Goal: Transaction & Acquisition: Purchase product/service

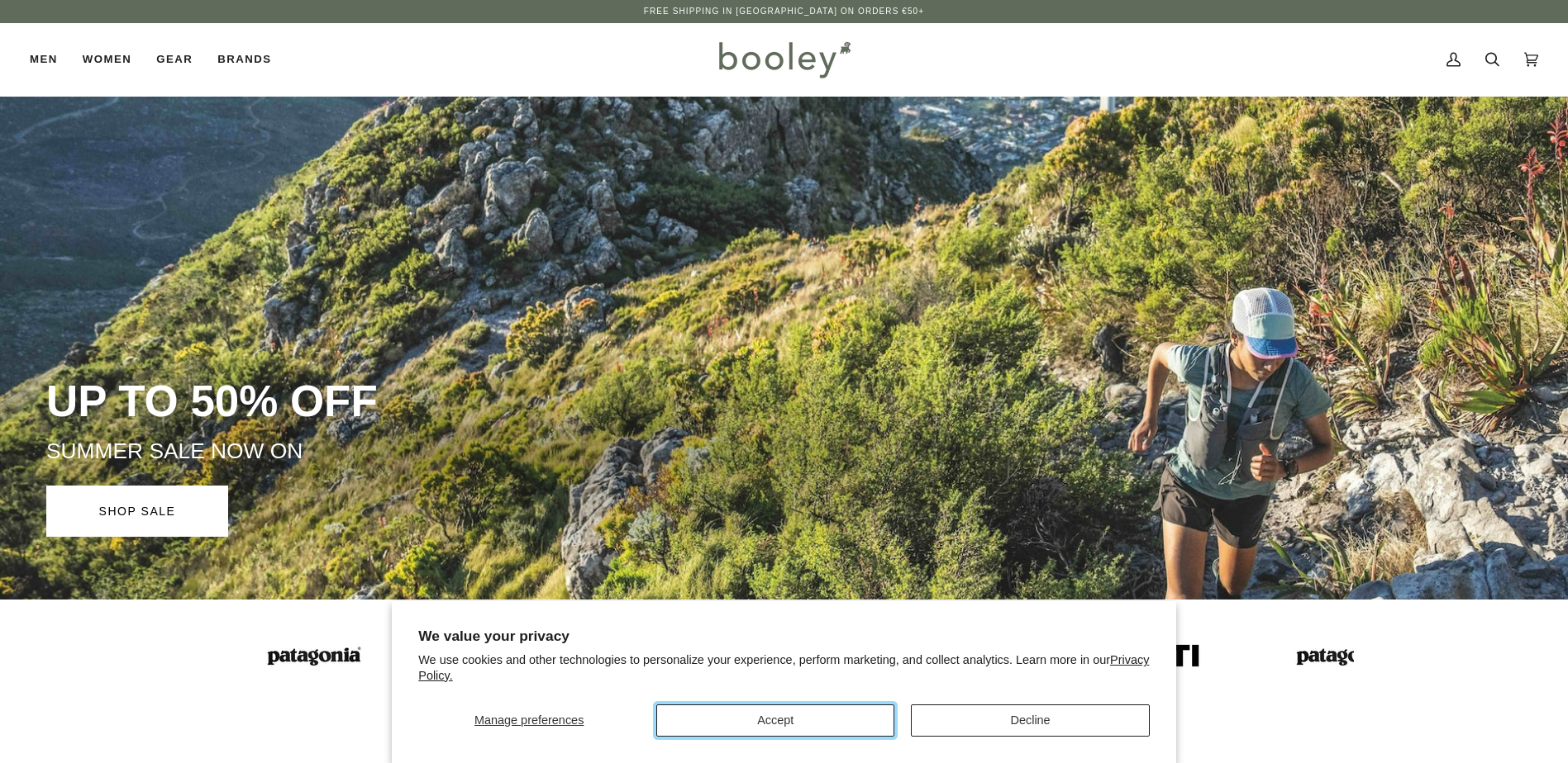
click at [797, 718] on button "Accept" at bounding box center [775, 720] width 238 height 32
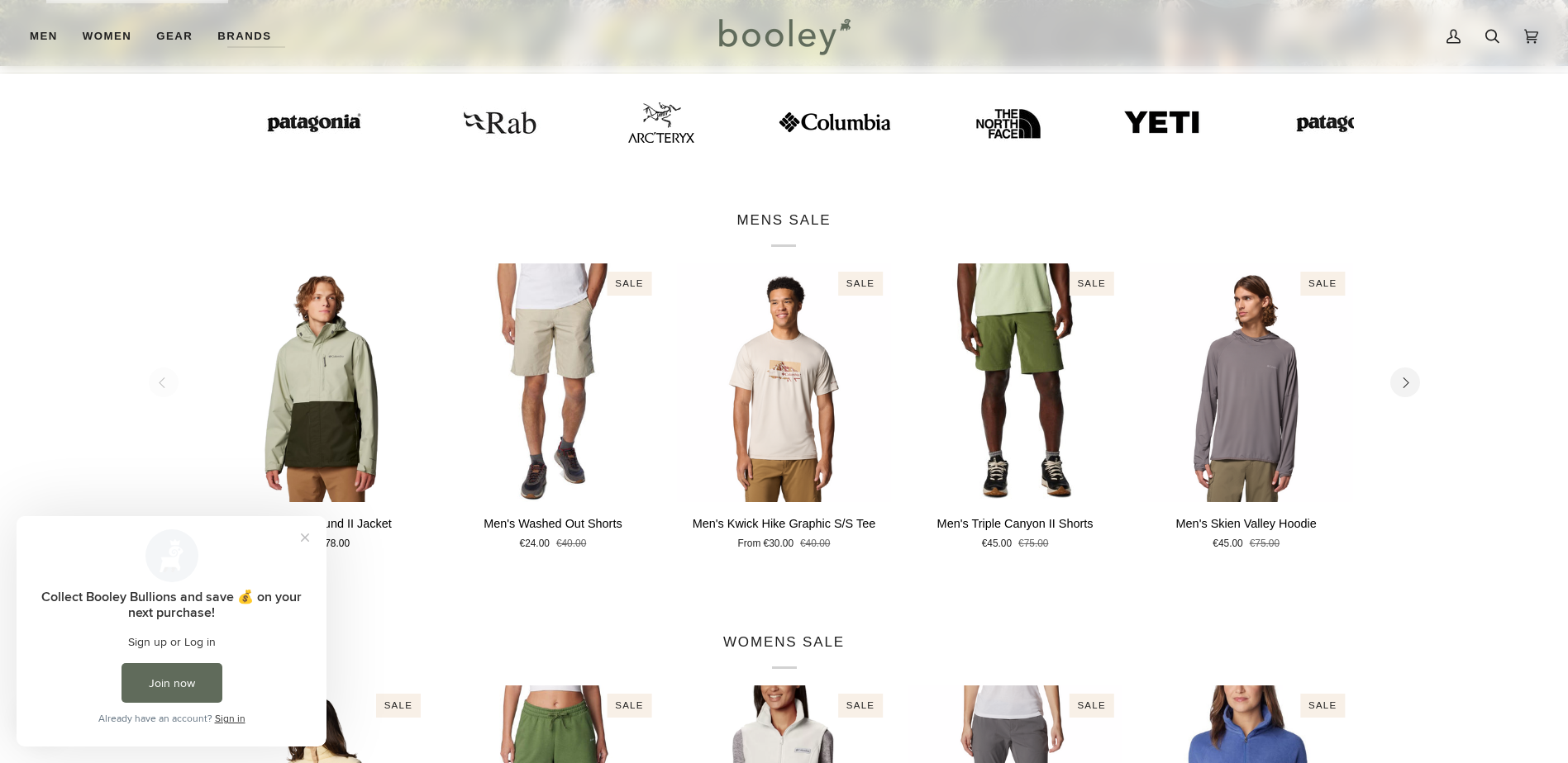
scroll to position [496, 0]
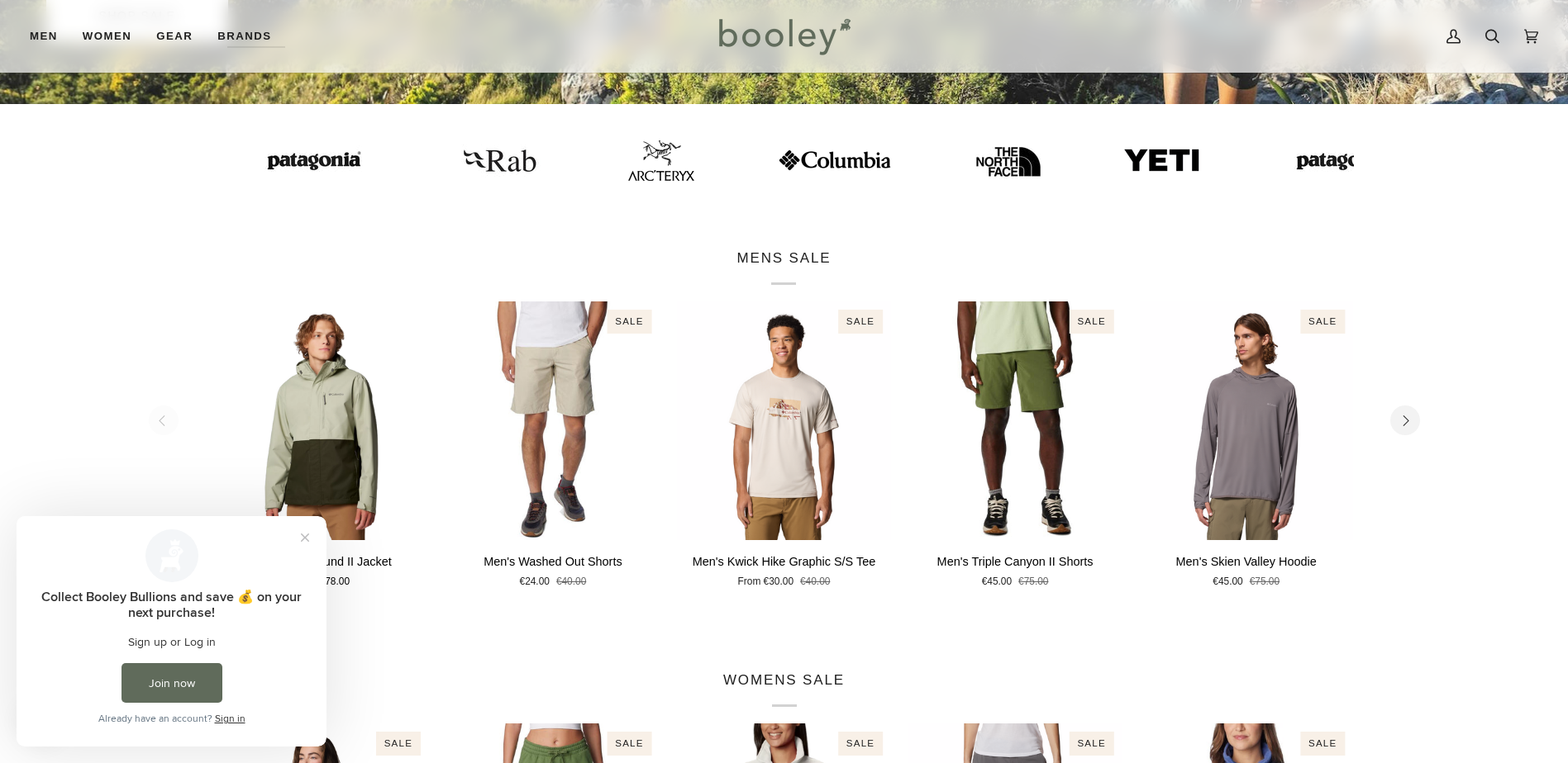
click at [807, 261] on p "MENS SALE" at bounding box center [784, 266] width 95 height 38
click at [1408, 422] on icon "Next" at bounding box center [1406, 421] width 6 height 11
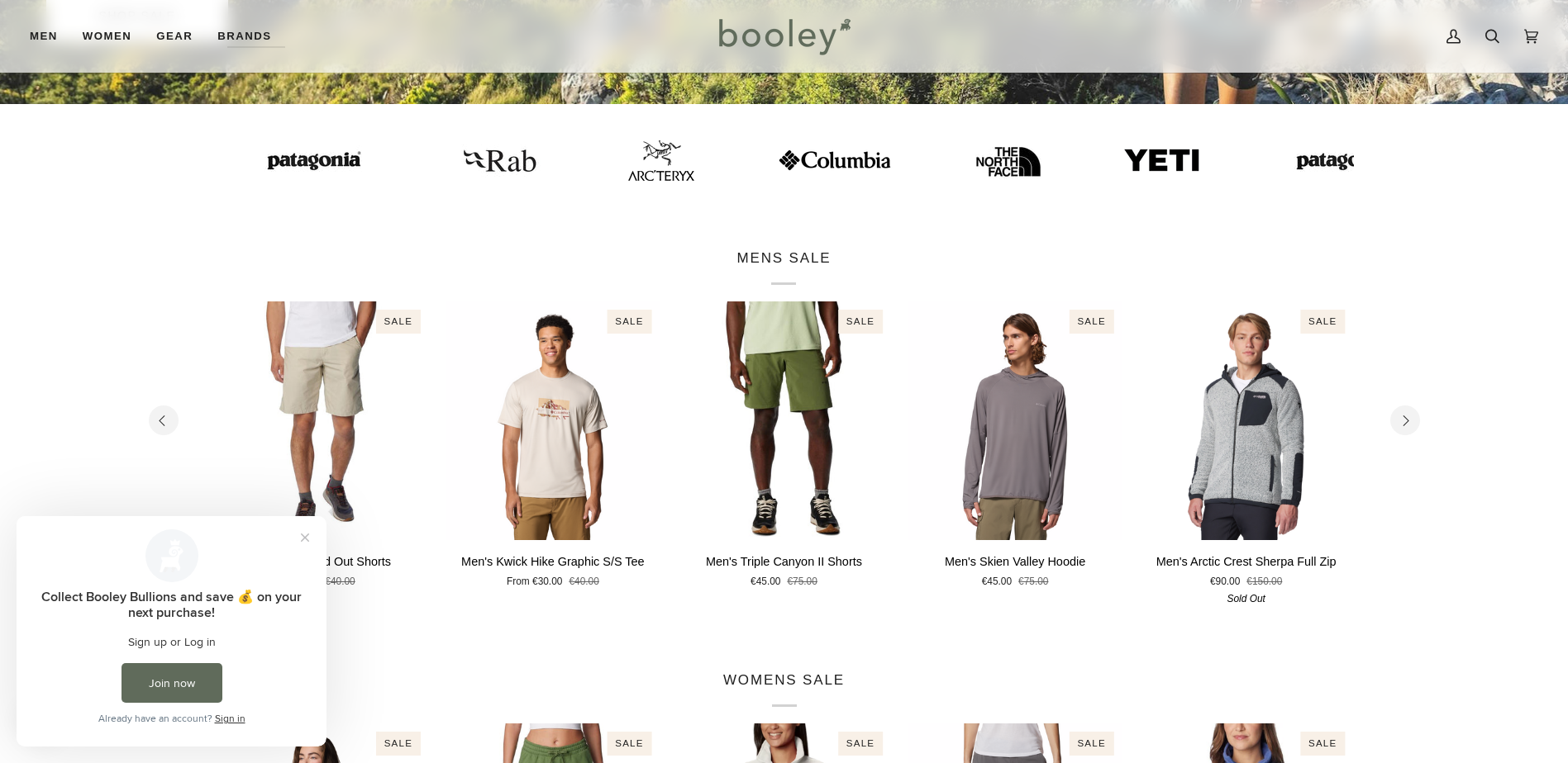
click at [1408, 422] on icon "Next" at bounding box center [1406, 421] width 6 height 11
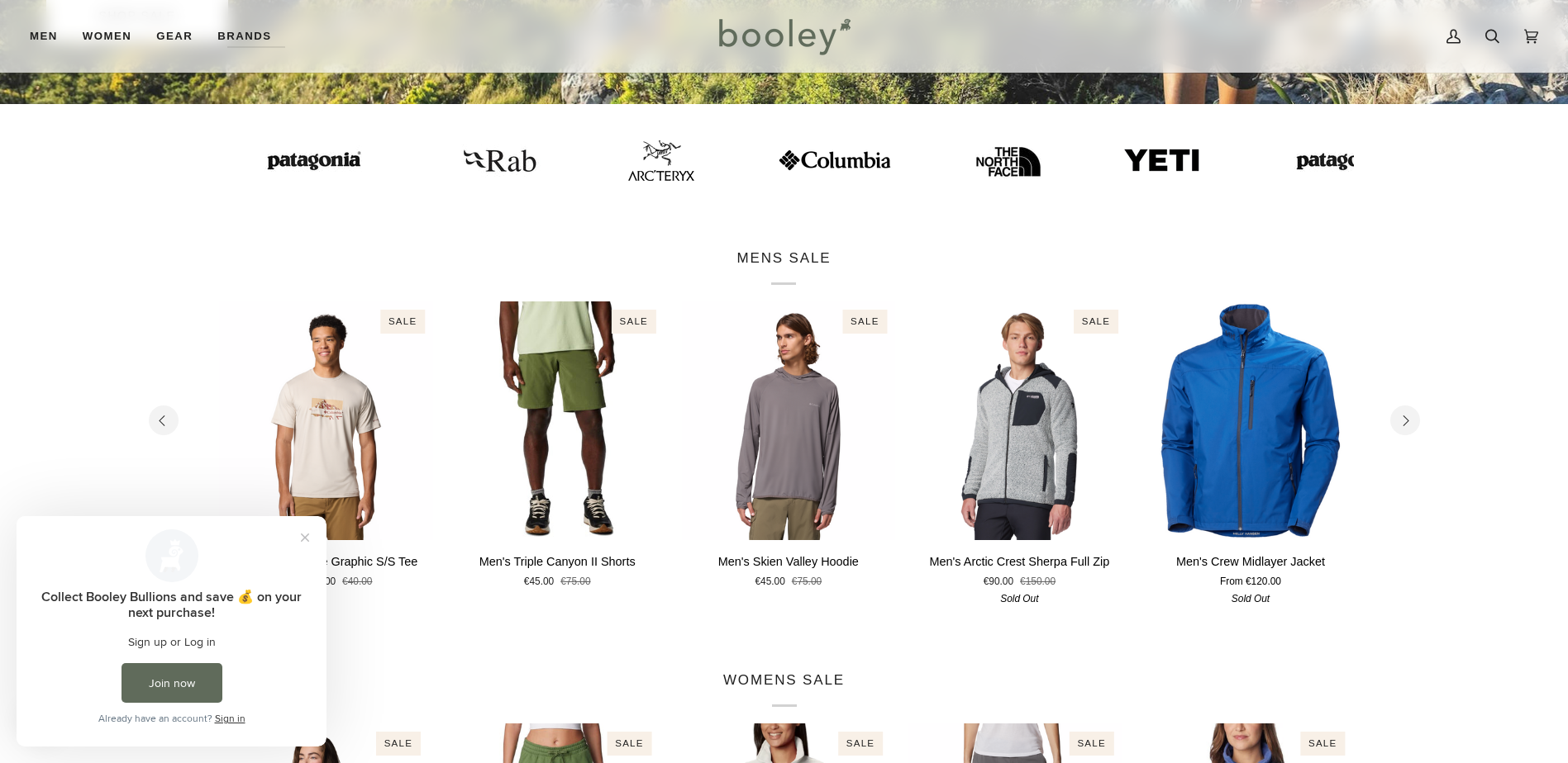
click at [1408, 422] on icon "Next" at bounding box center [1406, 421] width 6 height 11
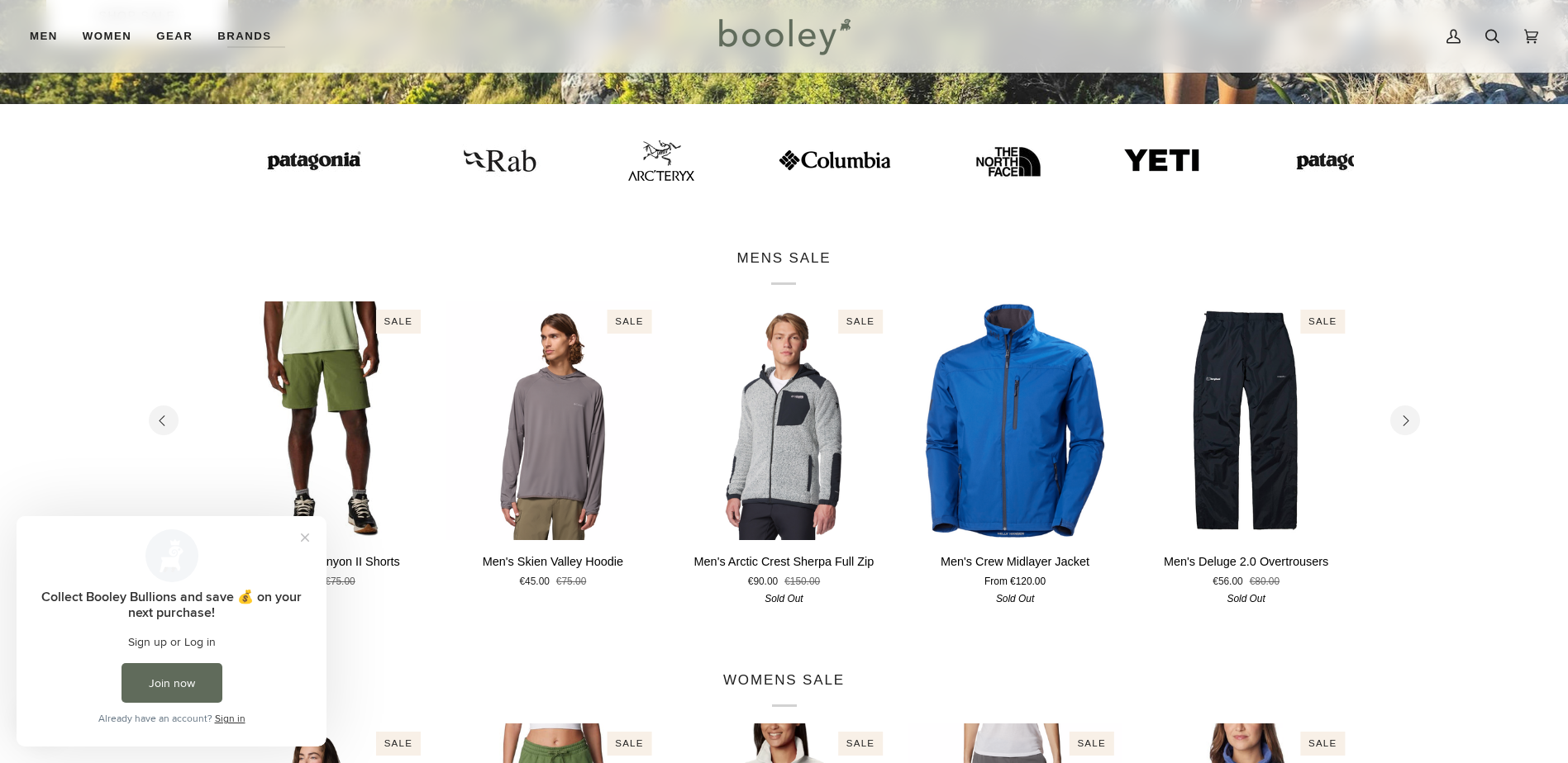
click at [1408, 422] on icon "Next" at bounding box center [1406, 421] width 6 height 11
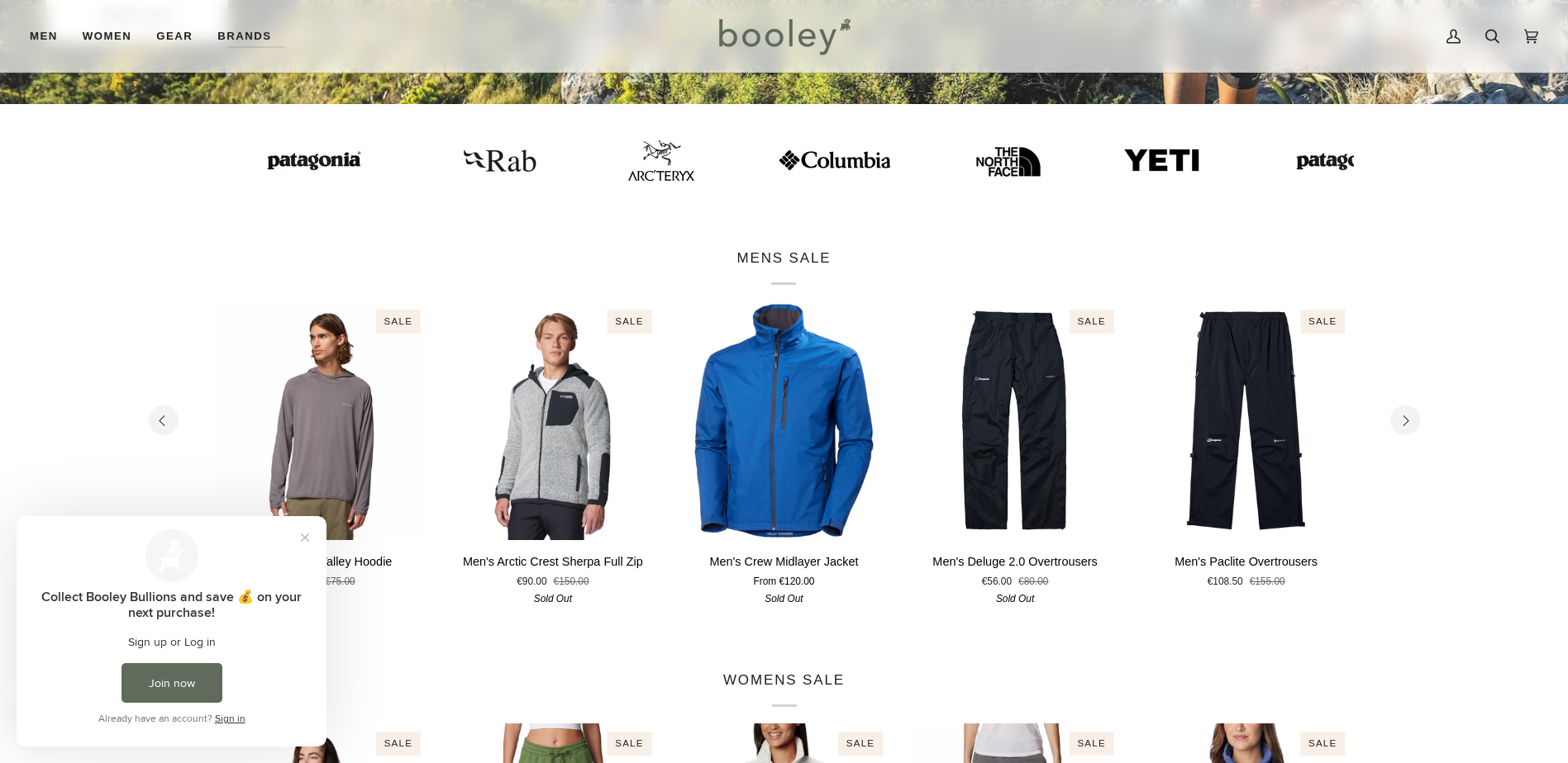
click at [1408, 422] on icon "Next" at bounding box center [1406, 421] width 6 height 11
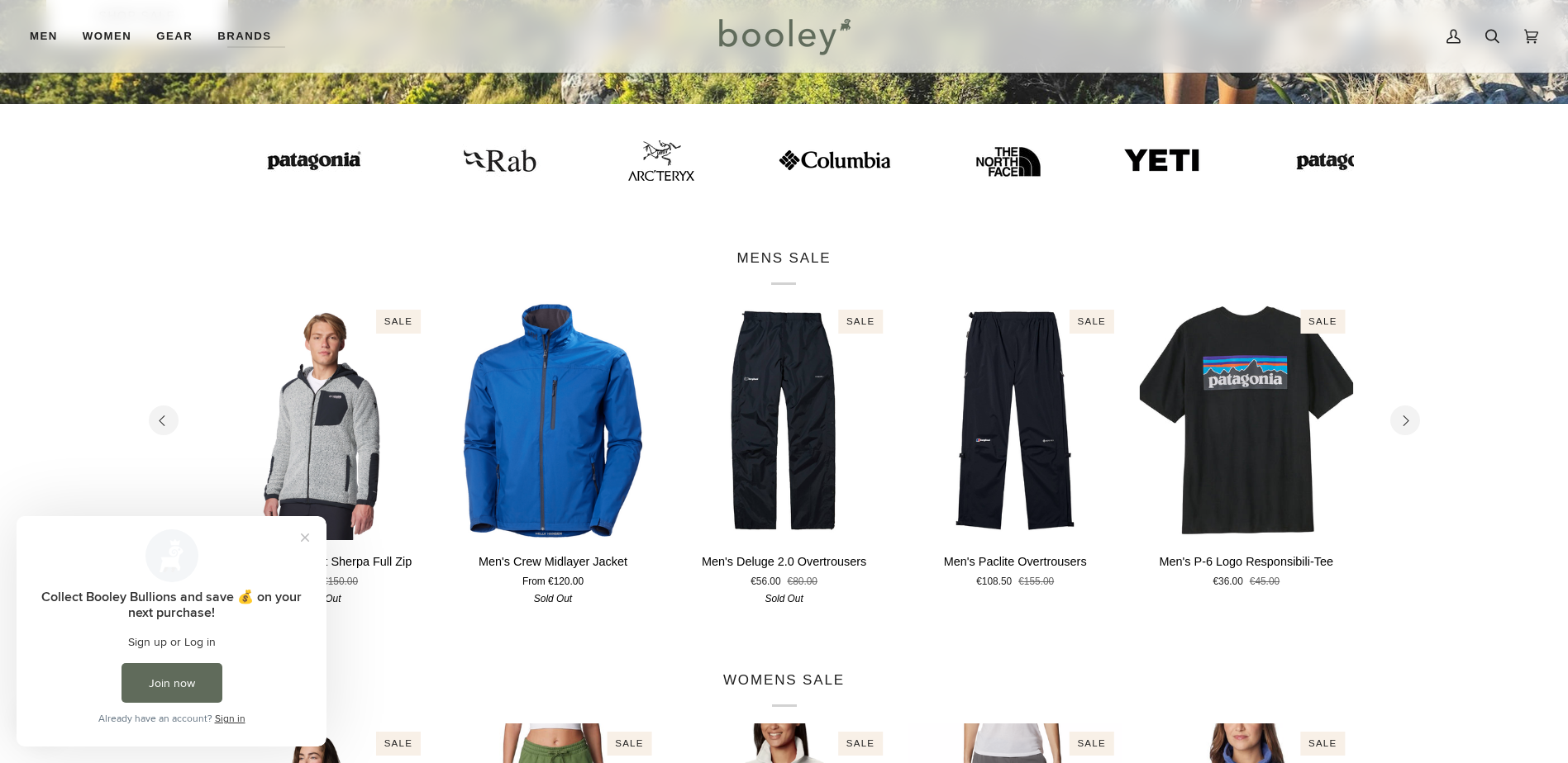
click at [1408, 422] on icon "Next" at bounding box center [1406, 421] width 6 height 11
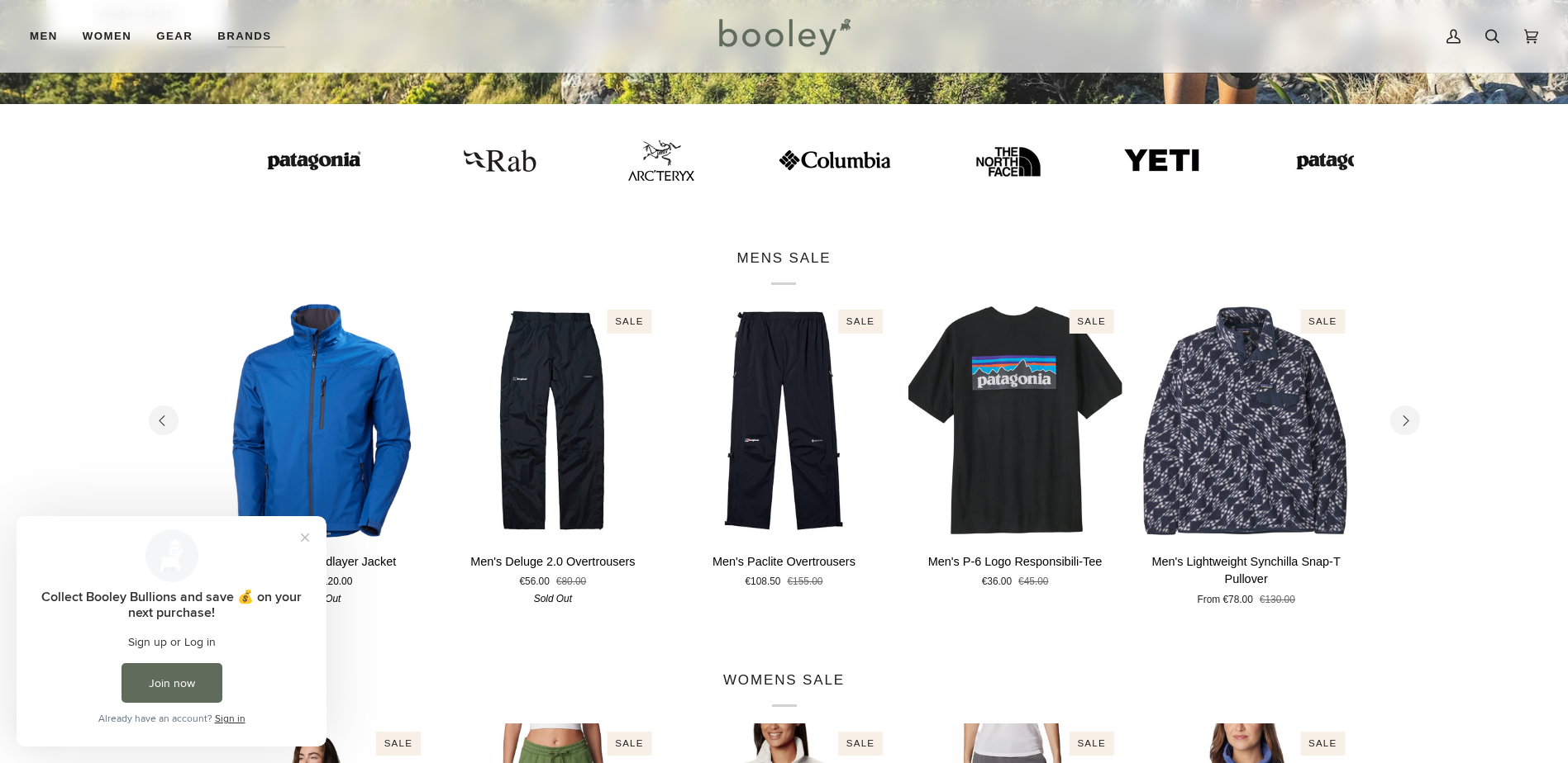
click at [1408, 422] on icon "Next" at bounding box center [1406, 421] width 6 height 11
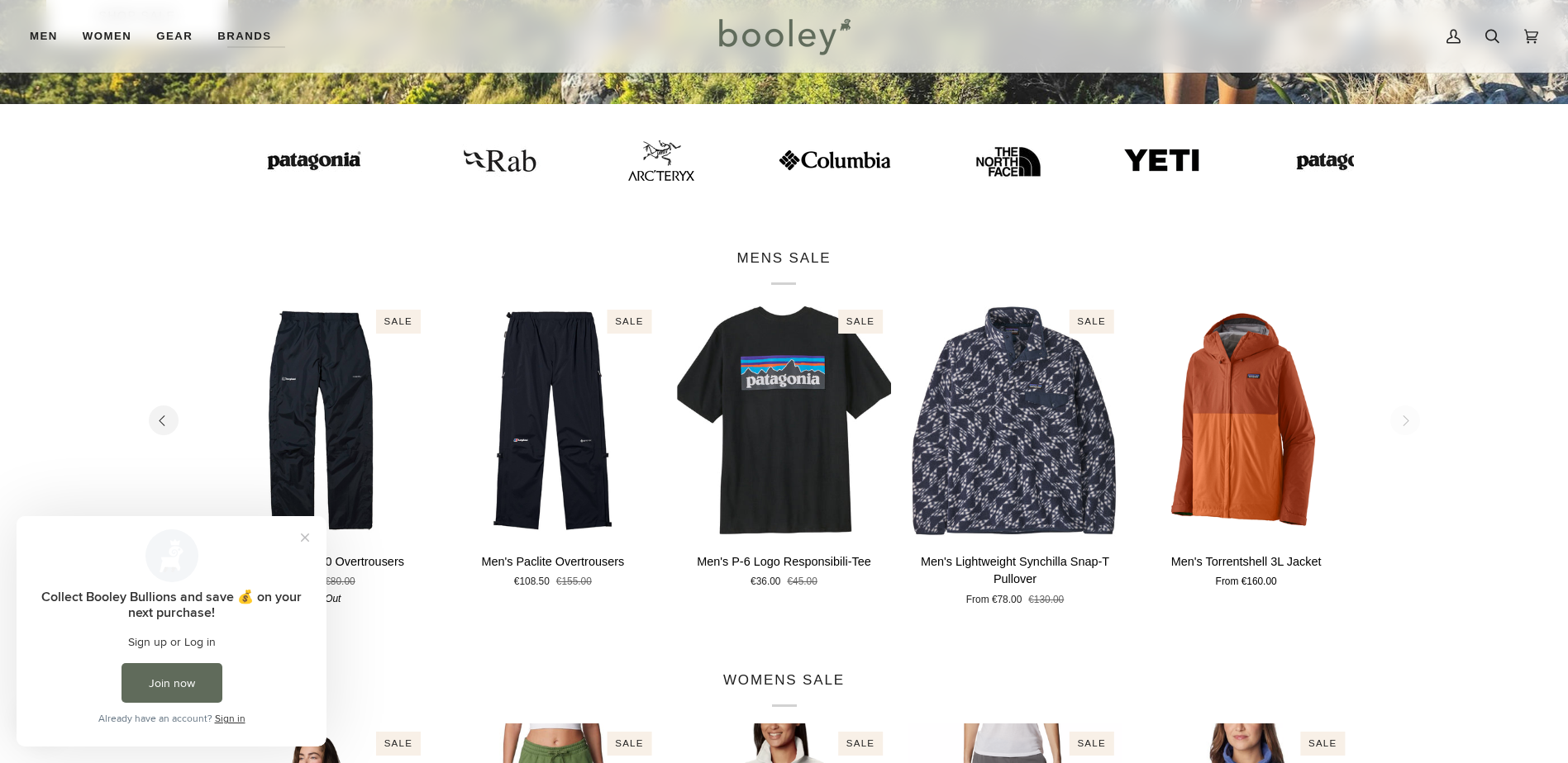
click at [1408, 422] on section "MENS SALE 1 2 3 4 5 6" at bounding box center [784, 428] width 1568 height 422
click at [309, 540] on button "Close prompt" at bounding box center [305, 538] width 30 height 30
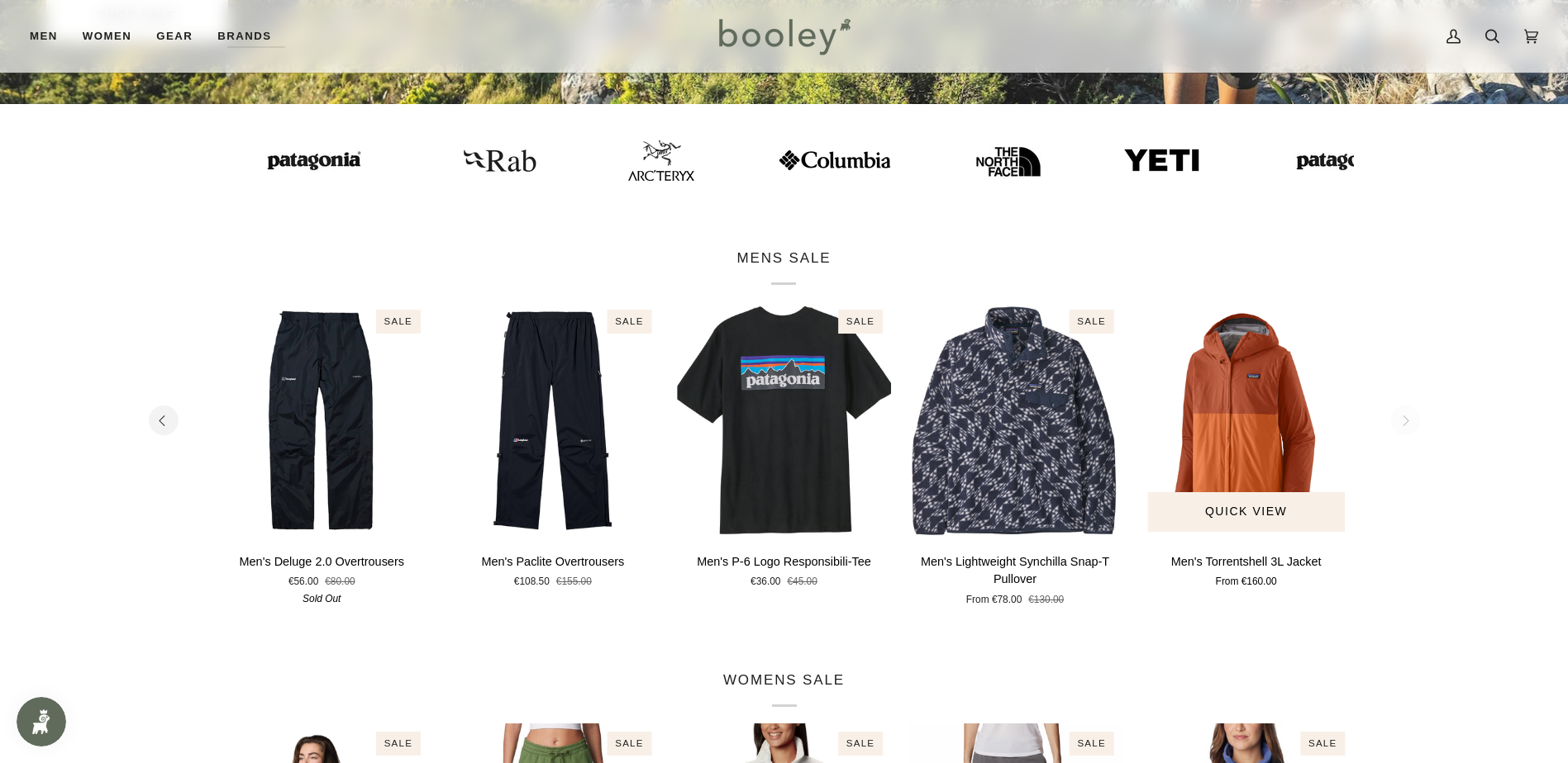
click at [1264, 566] on p "Men's Torrentshell 3L Jacket" at bounding box center [1246, 563] width 150 height 19
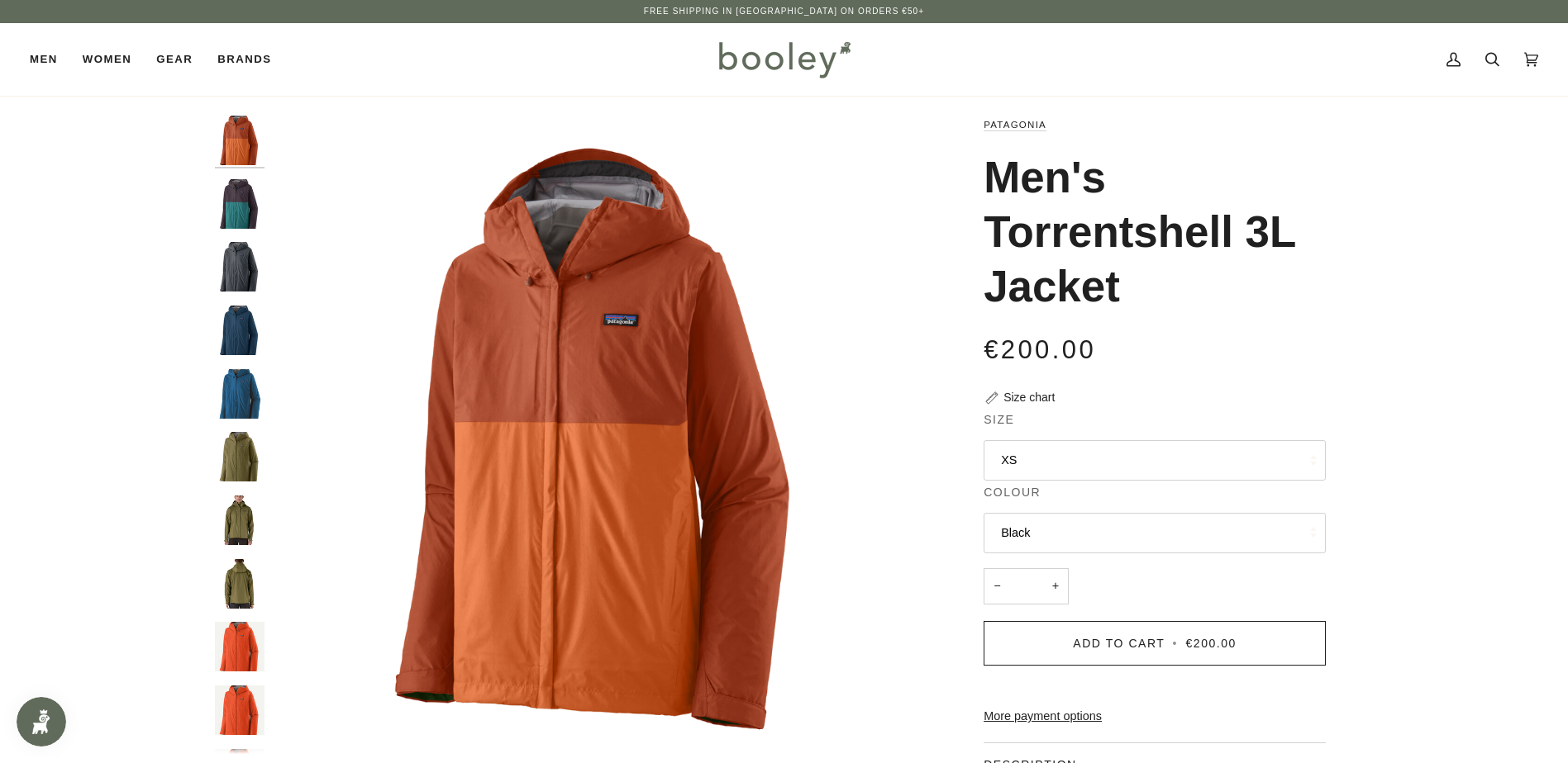
click at [245, 273] on img "Patagonia Men's Torrentshell 3L Jacket Smolder Blue - Booley Galway" at bounding box center [239, 266] width 49 height 49
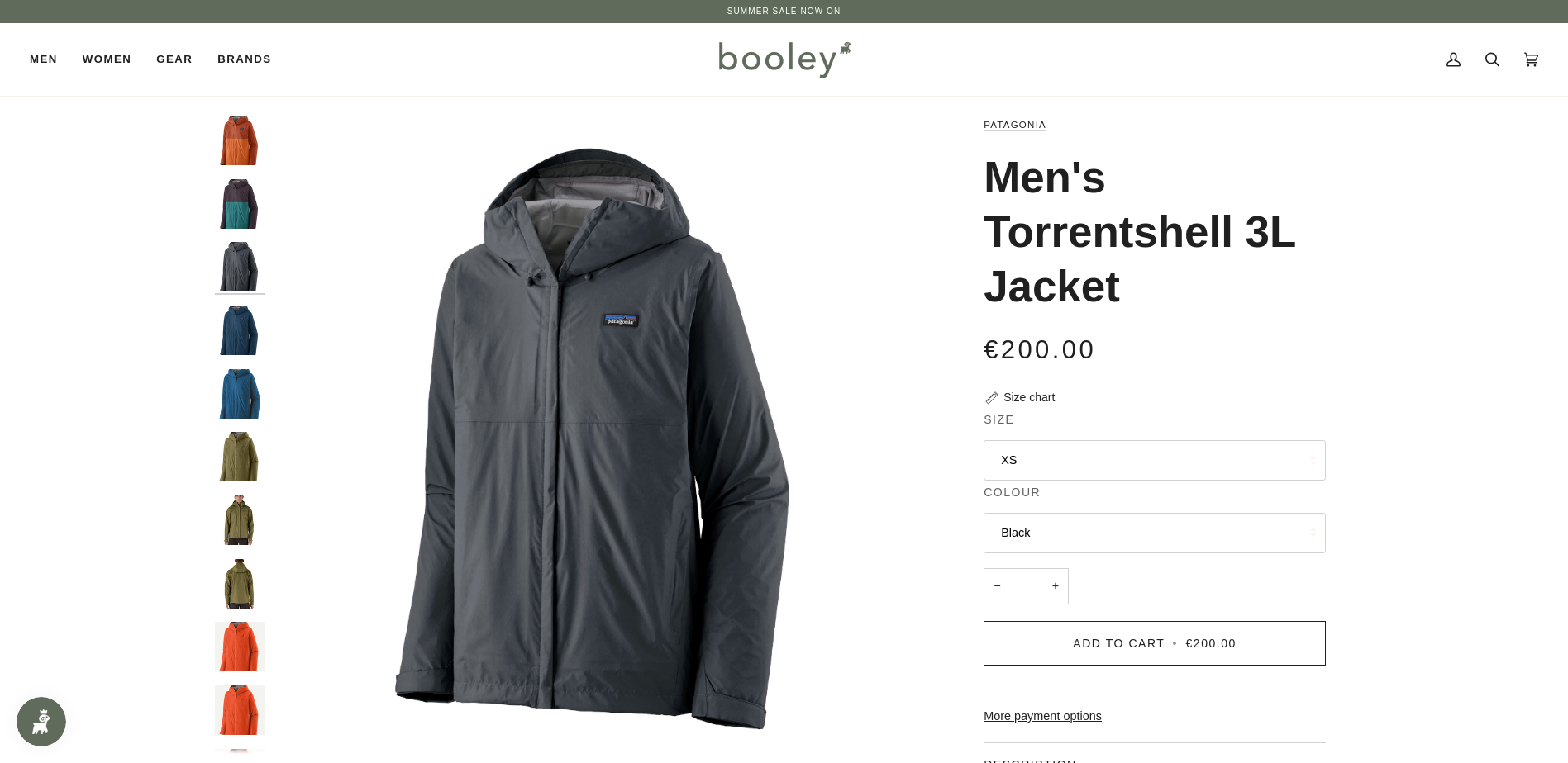
click at [1047, 459] on button "XS" at bounding box center [1154, 461] width 342 height 41
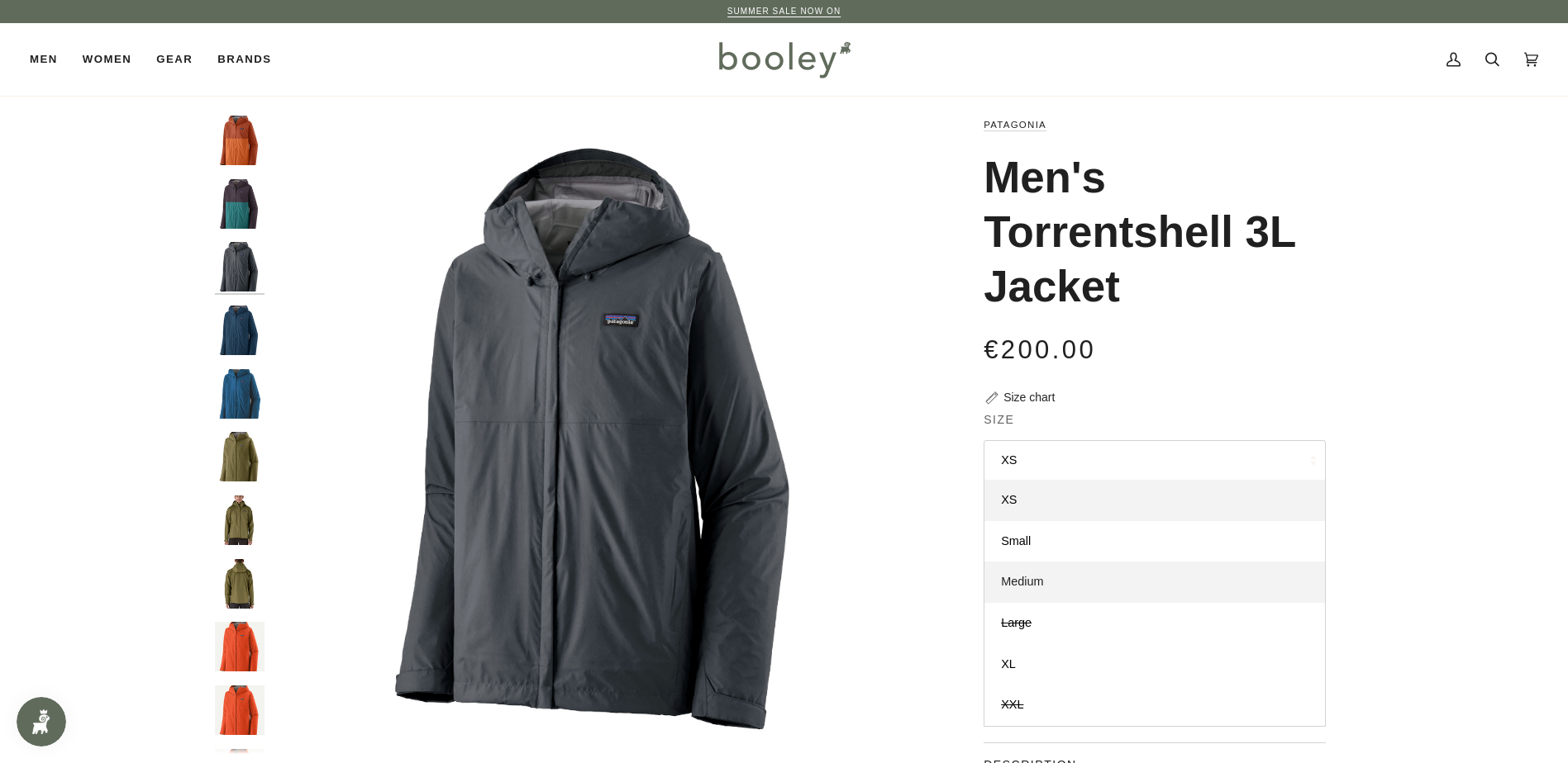
click at [1043, 578] on span "Medium" at bounding box center [1021, 581] width 42 height 13
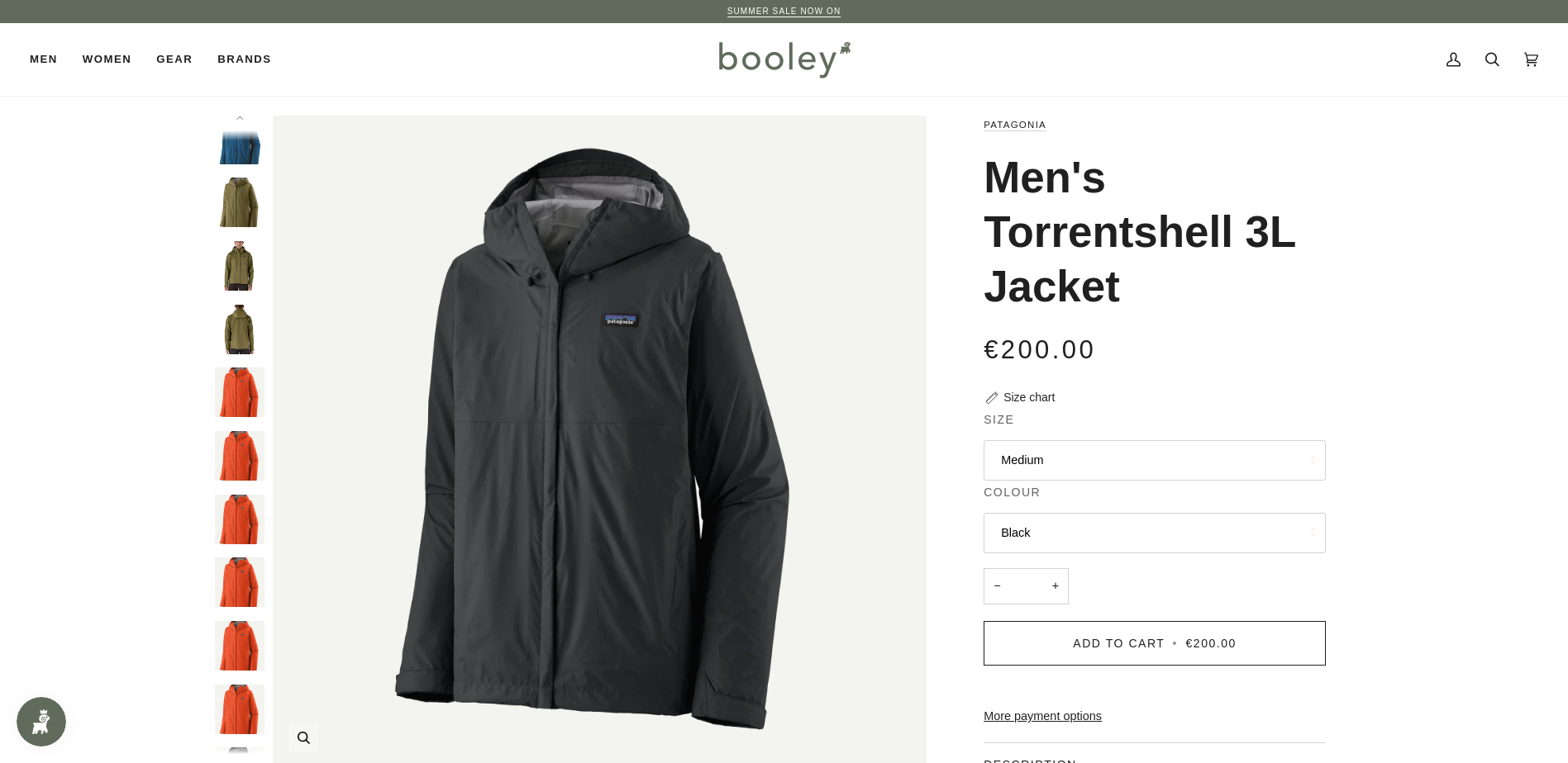
scroll to position [297, 0]
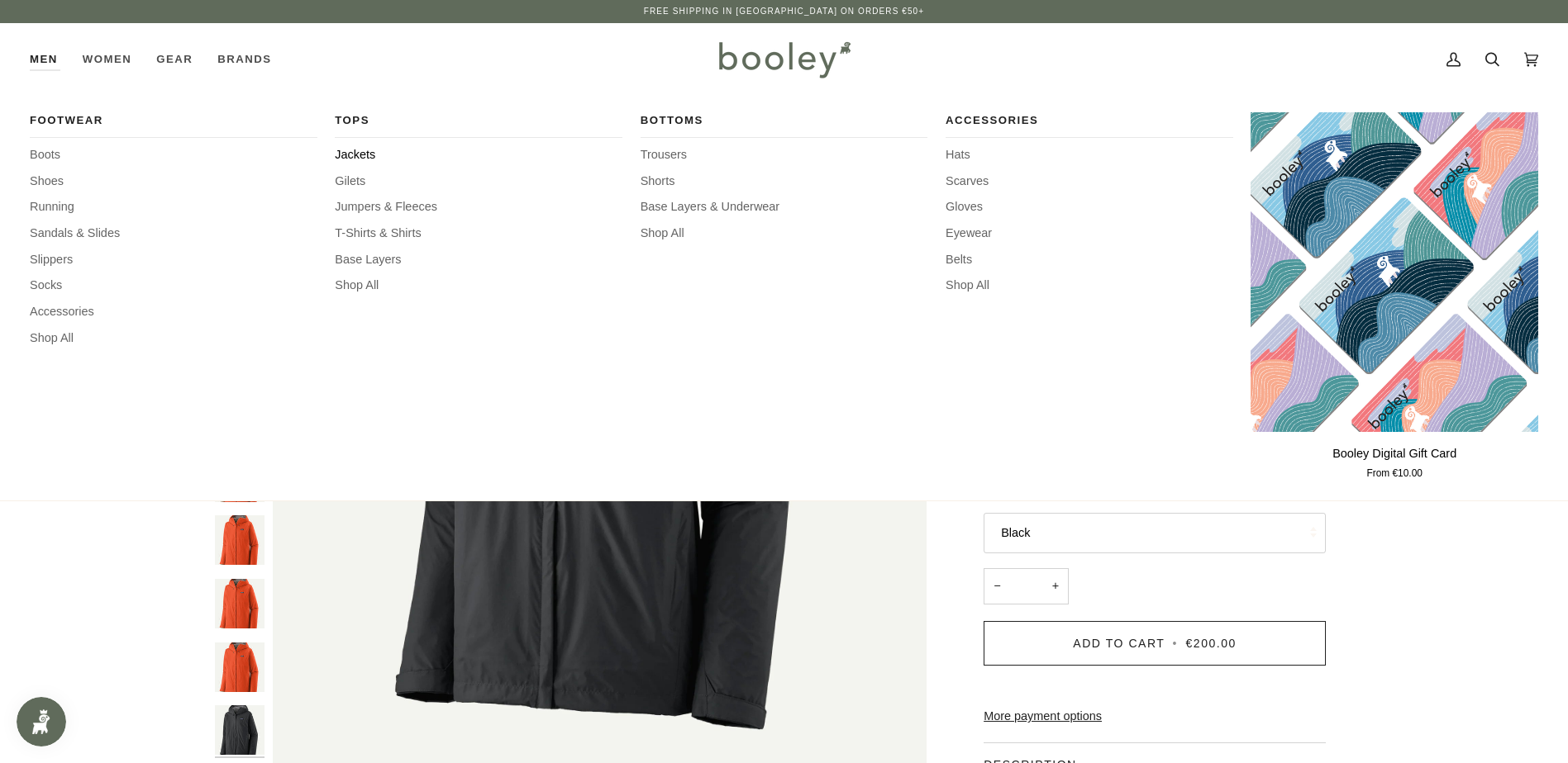
click at [359, 158] on span "Jackets" at bounding box center [478, 156] width 287 height 19
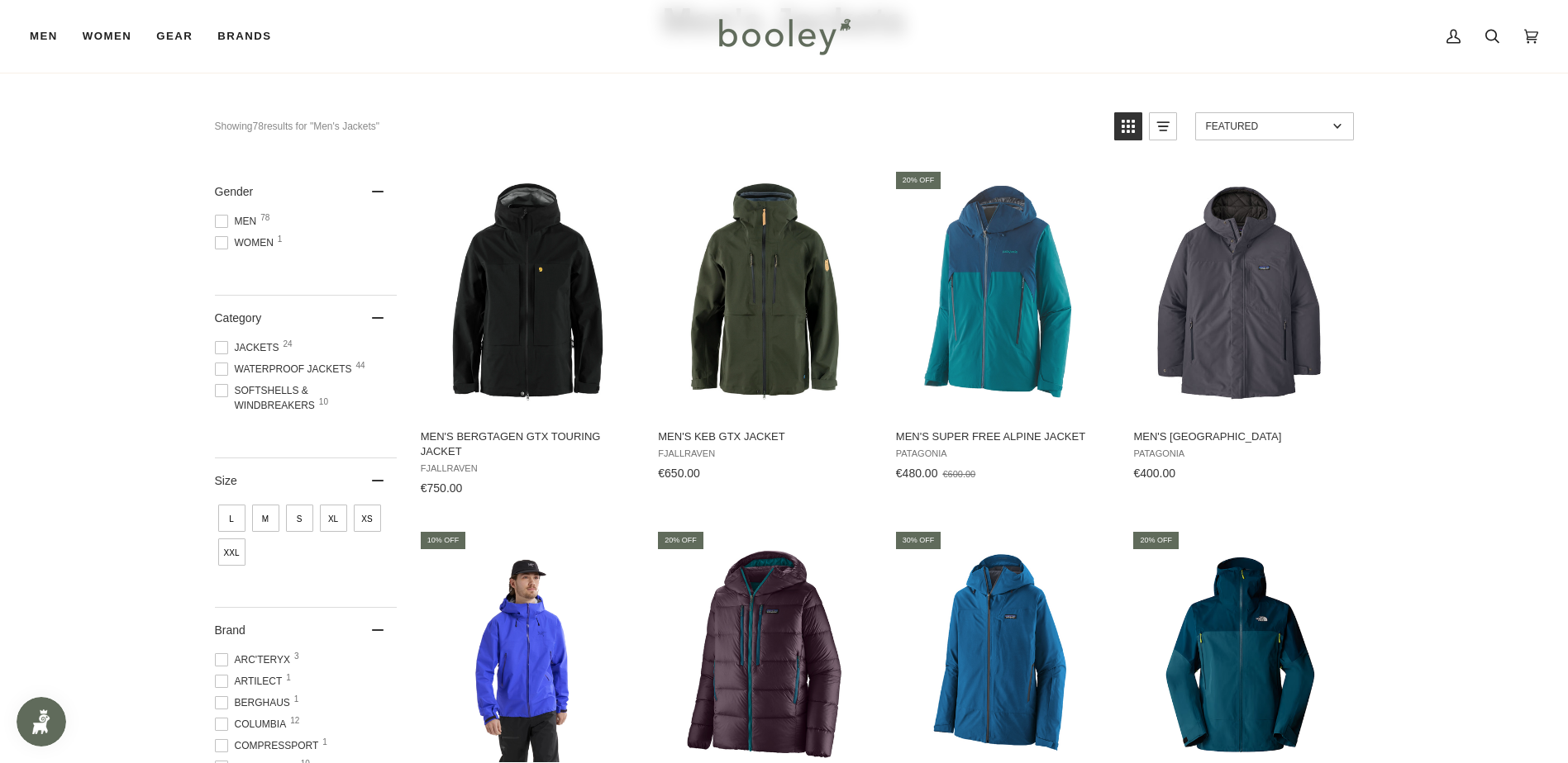
scroll to position [165, 0]
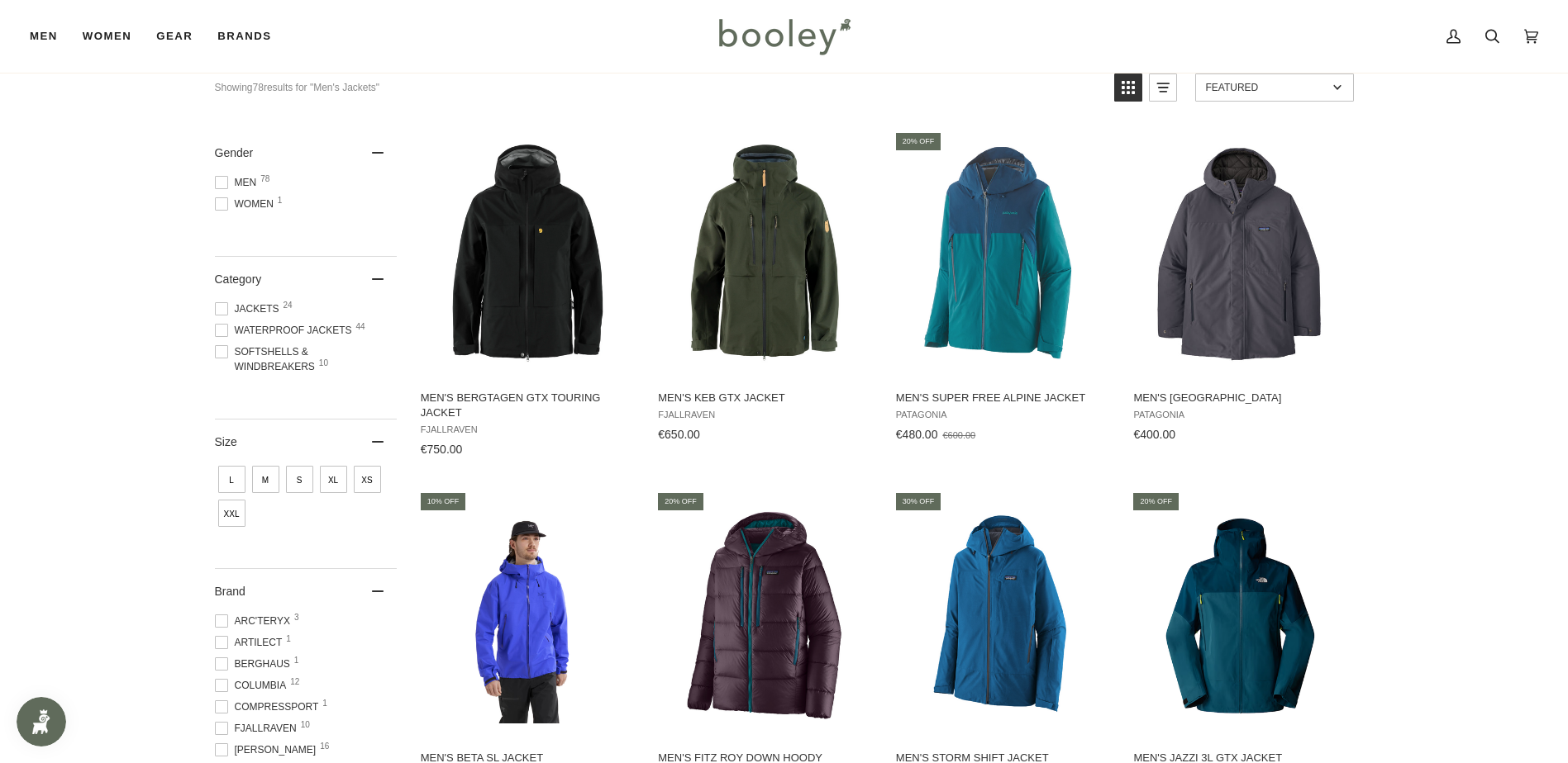
click at [221, 185] on span at bounding box center [222, 183] width 13 height 13
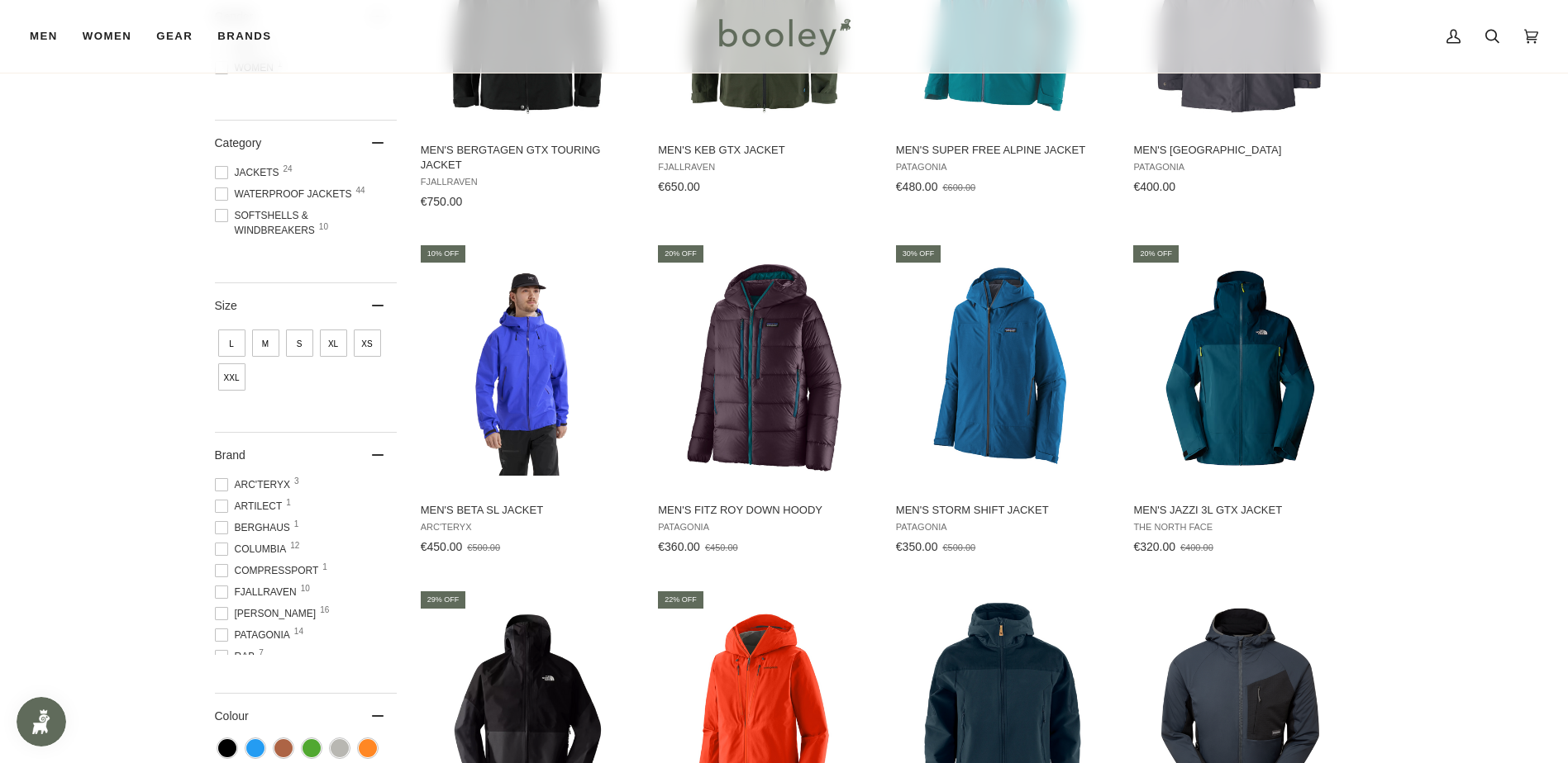
click at [269, 347] on span "M" at bounding box center [265, 343] width 27 height 27
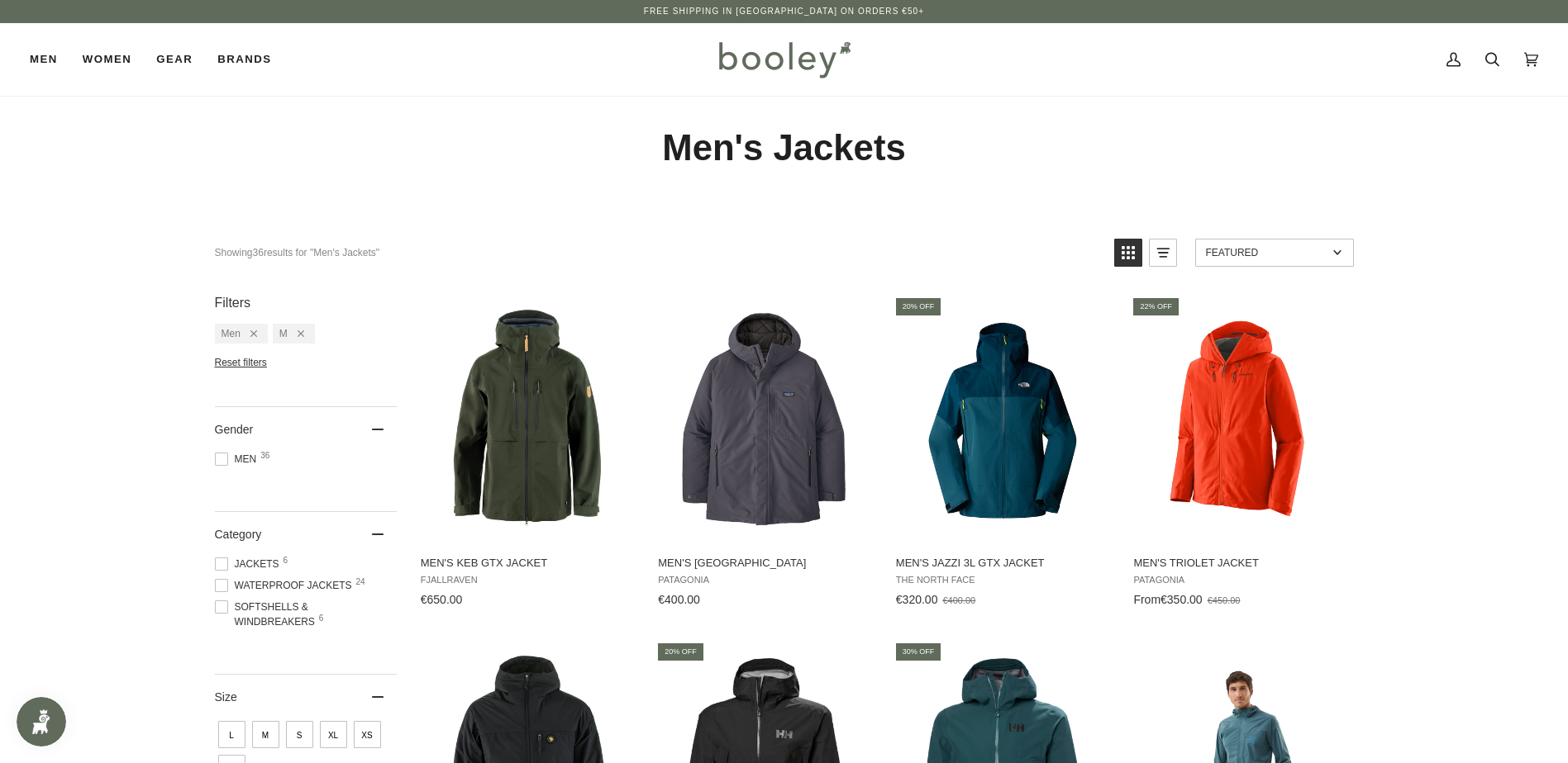
click at [223, 585] on span at bounding box center [222, 586] width 13 height 13
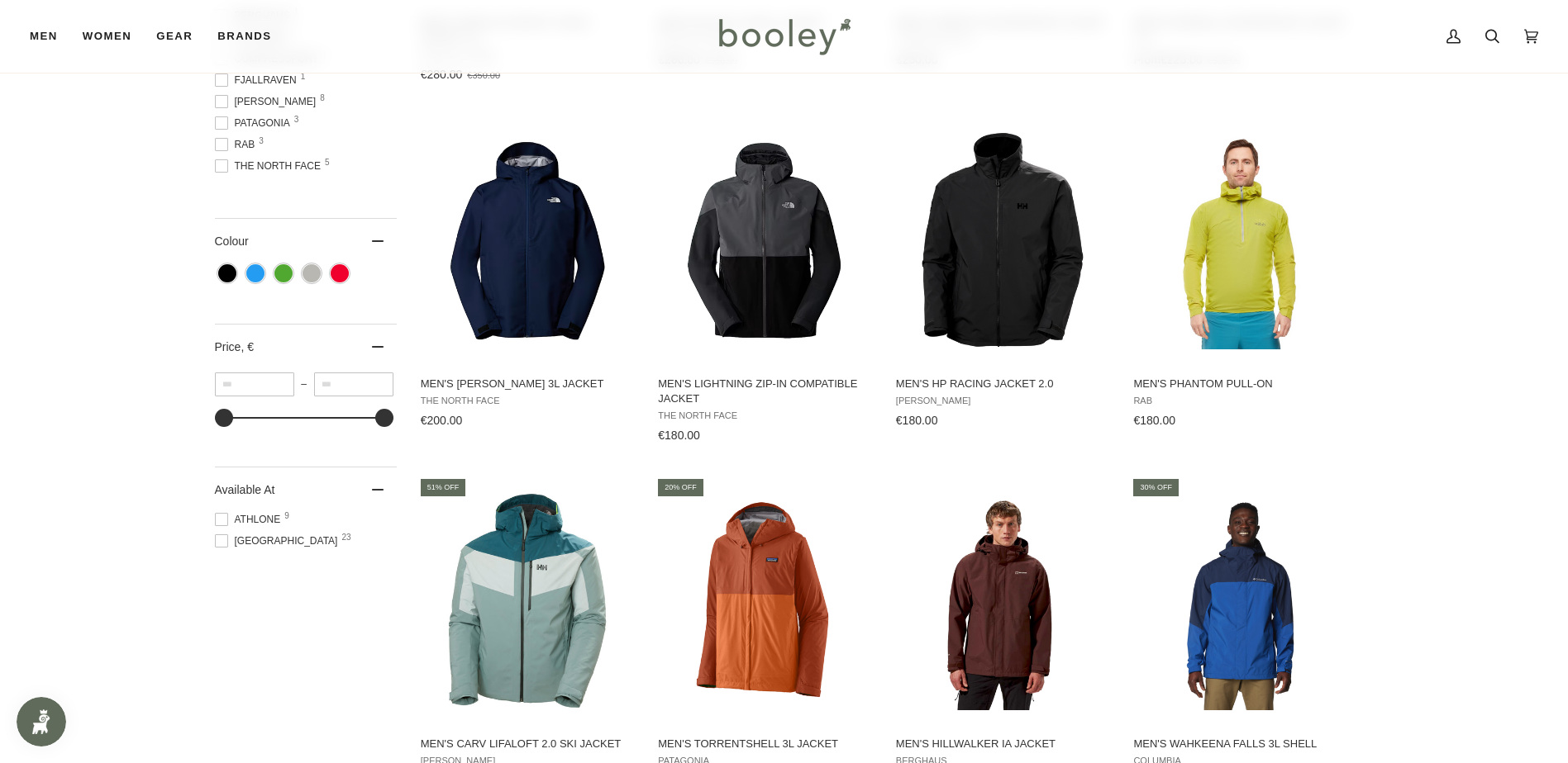
scroll to position [826, 0]
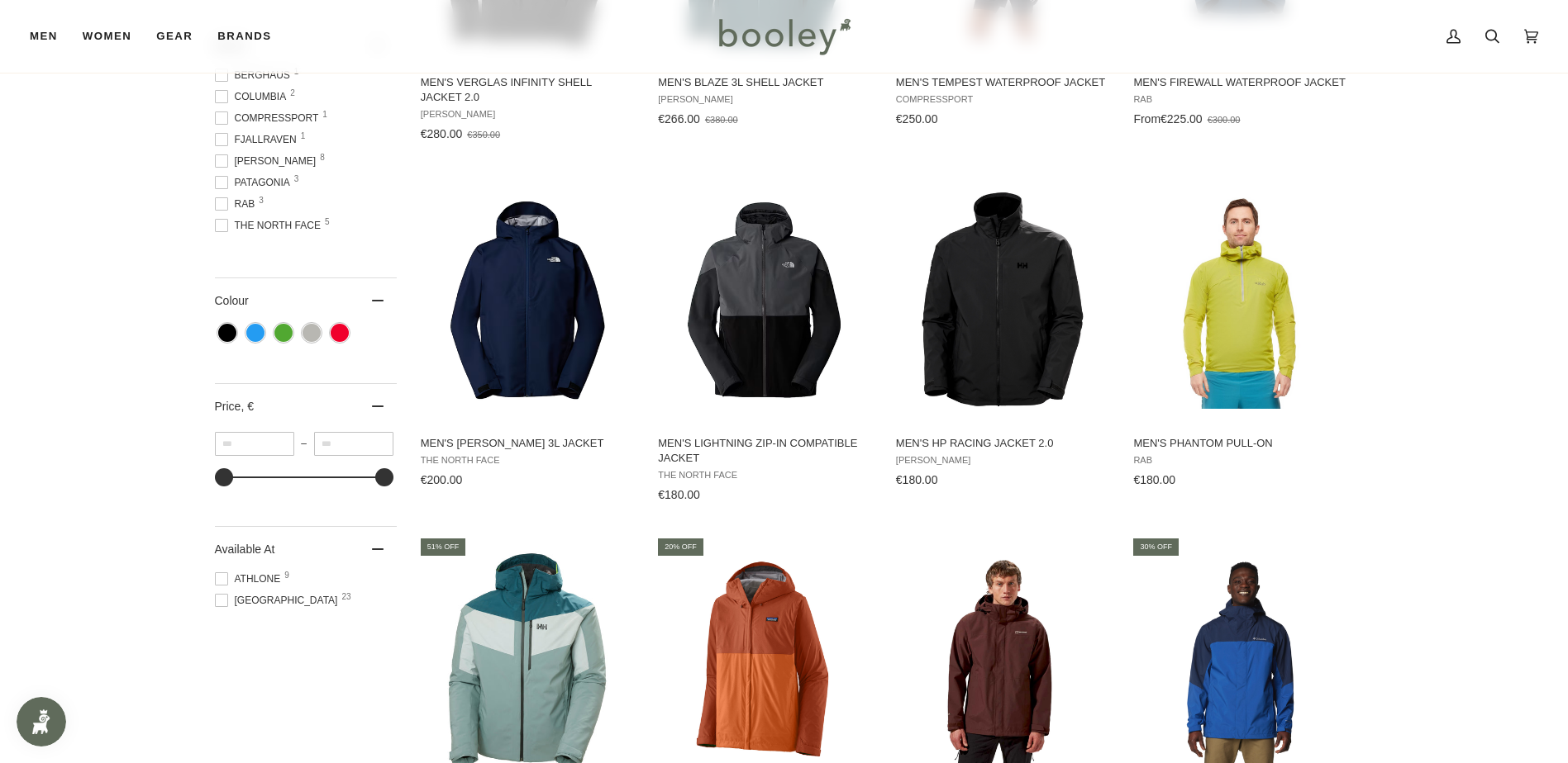
click at [224, 603] on span at bounding box center [222, 601] width 13 height 13
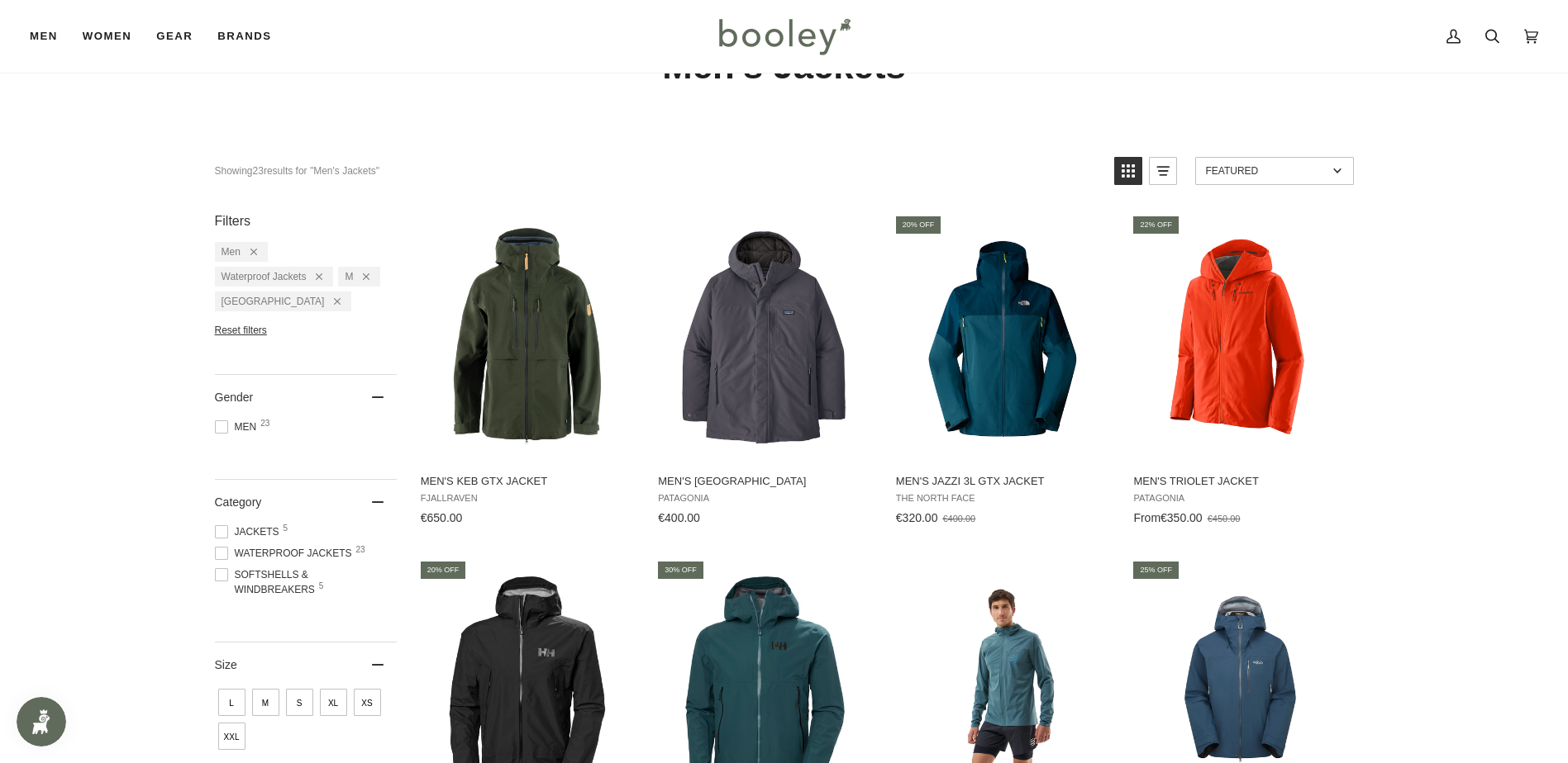
scroll to position [83, 0]
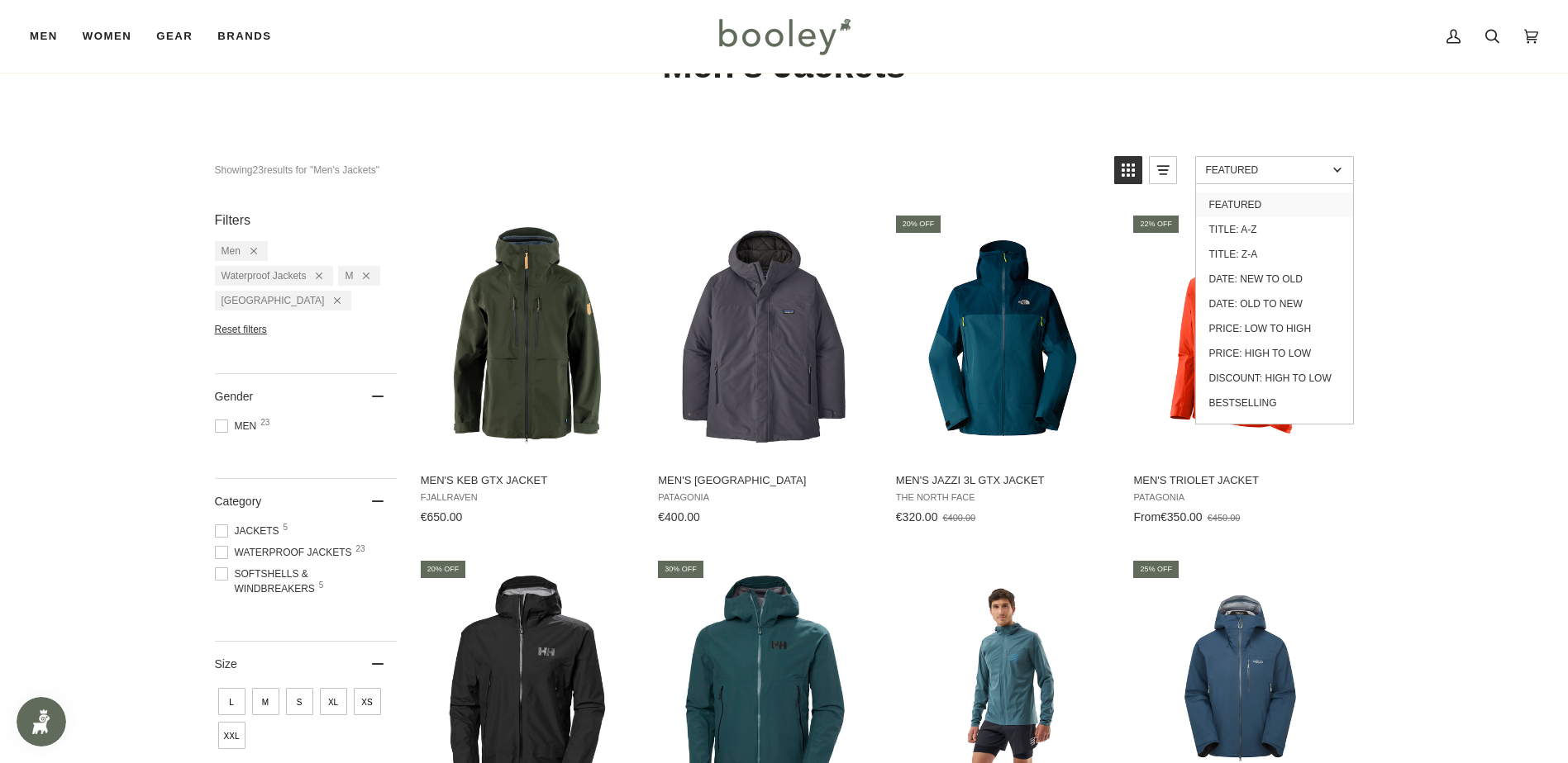
click at [1256, 164] on span "Featured" at bounding box center [1266, 170] width 121 height 11
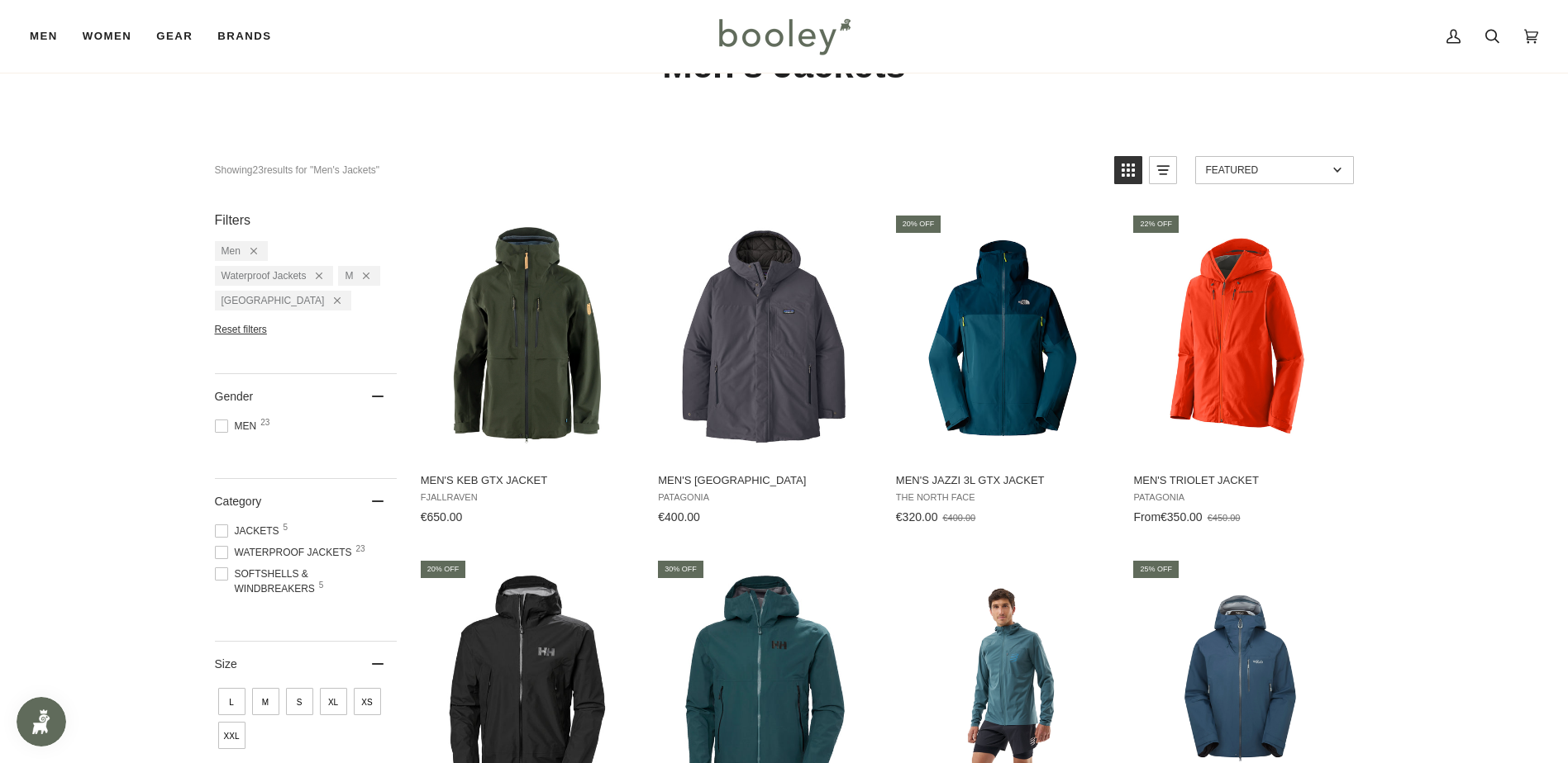
click at [1257, 168] on span "Featured" at bounding box center [1266, 170] width 121 height 11
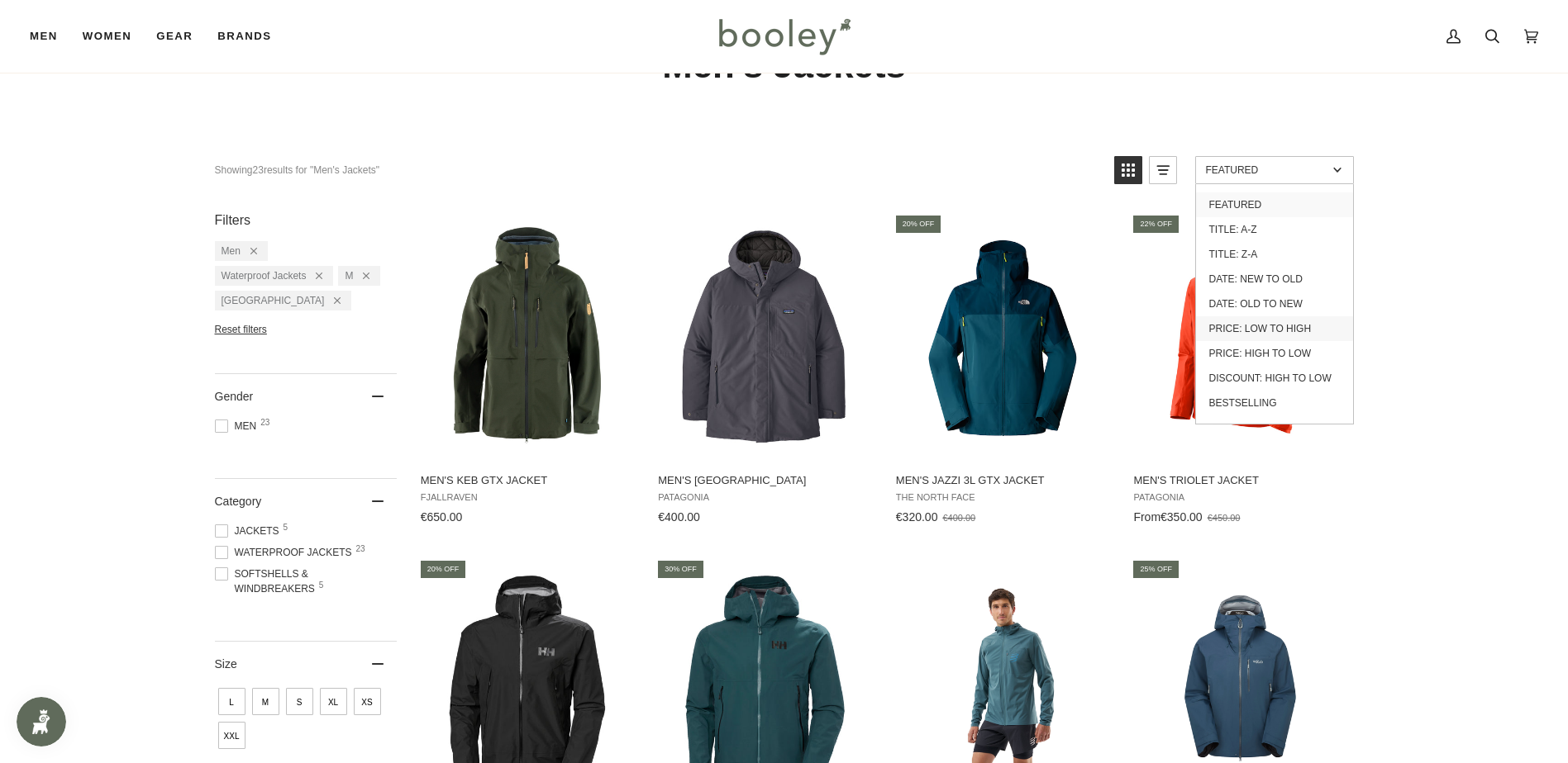
click at [1293, 332] on link "Price: Low to High" at bounding box center [1274, 328] width 157 height 25
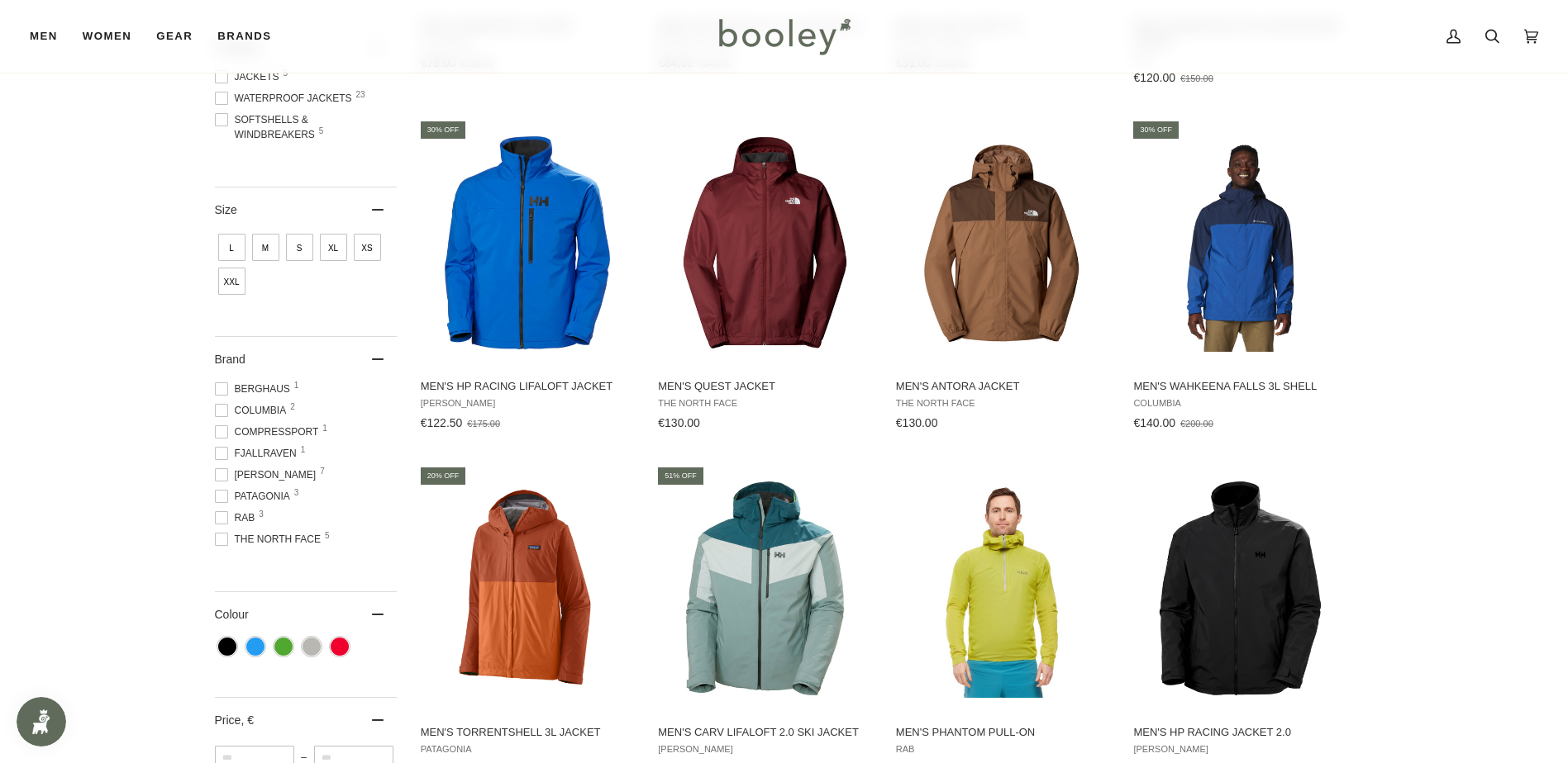
scroll to position [496, 0]
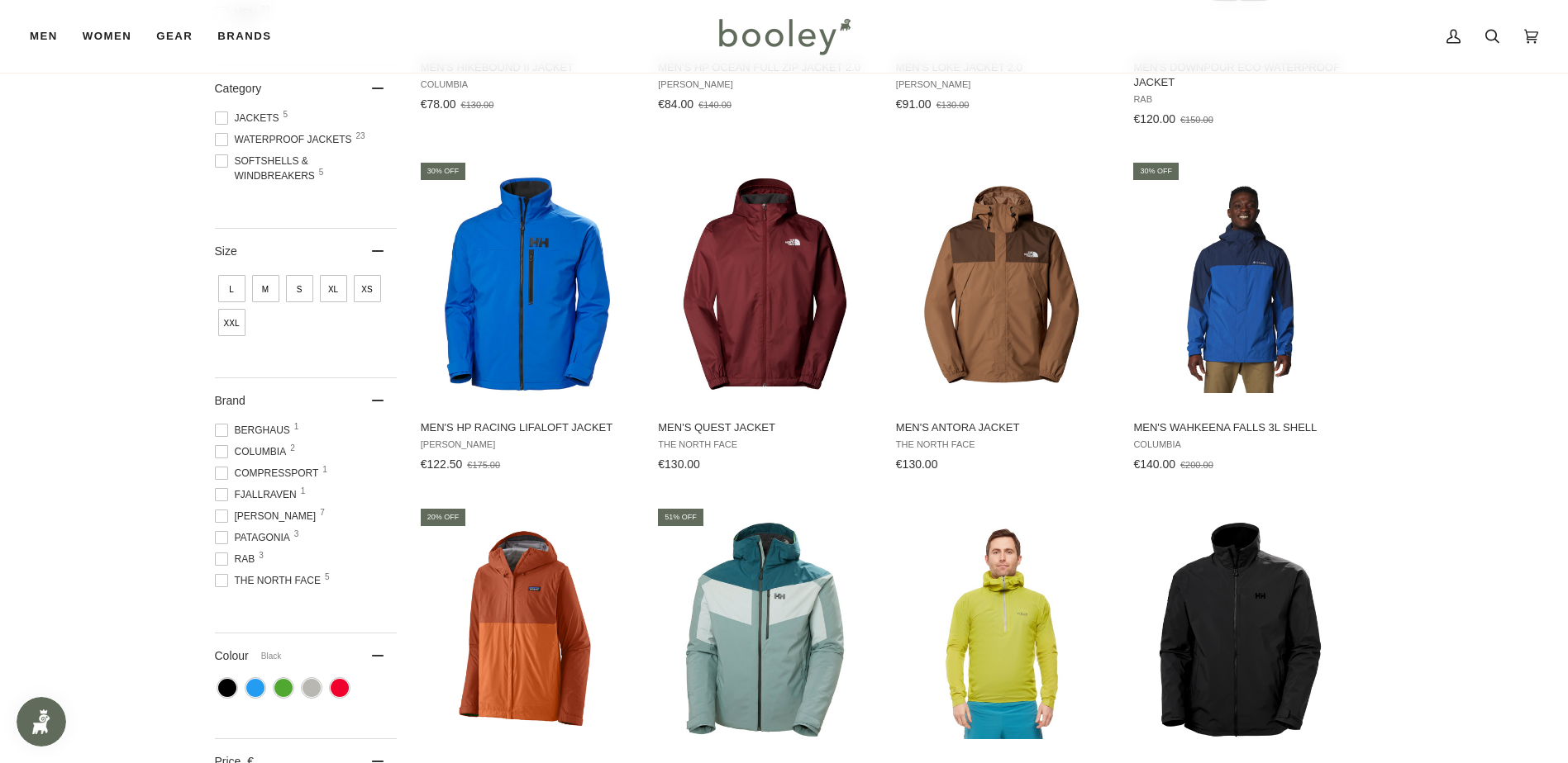
click at [228, 682] on span "Colour: Black" at bounding box center [227, 689] width 19 height 19
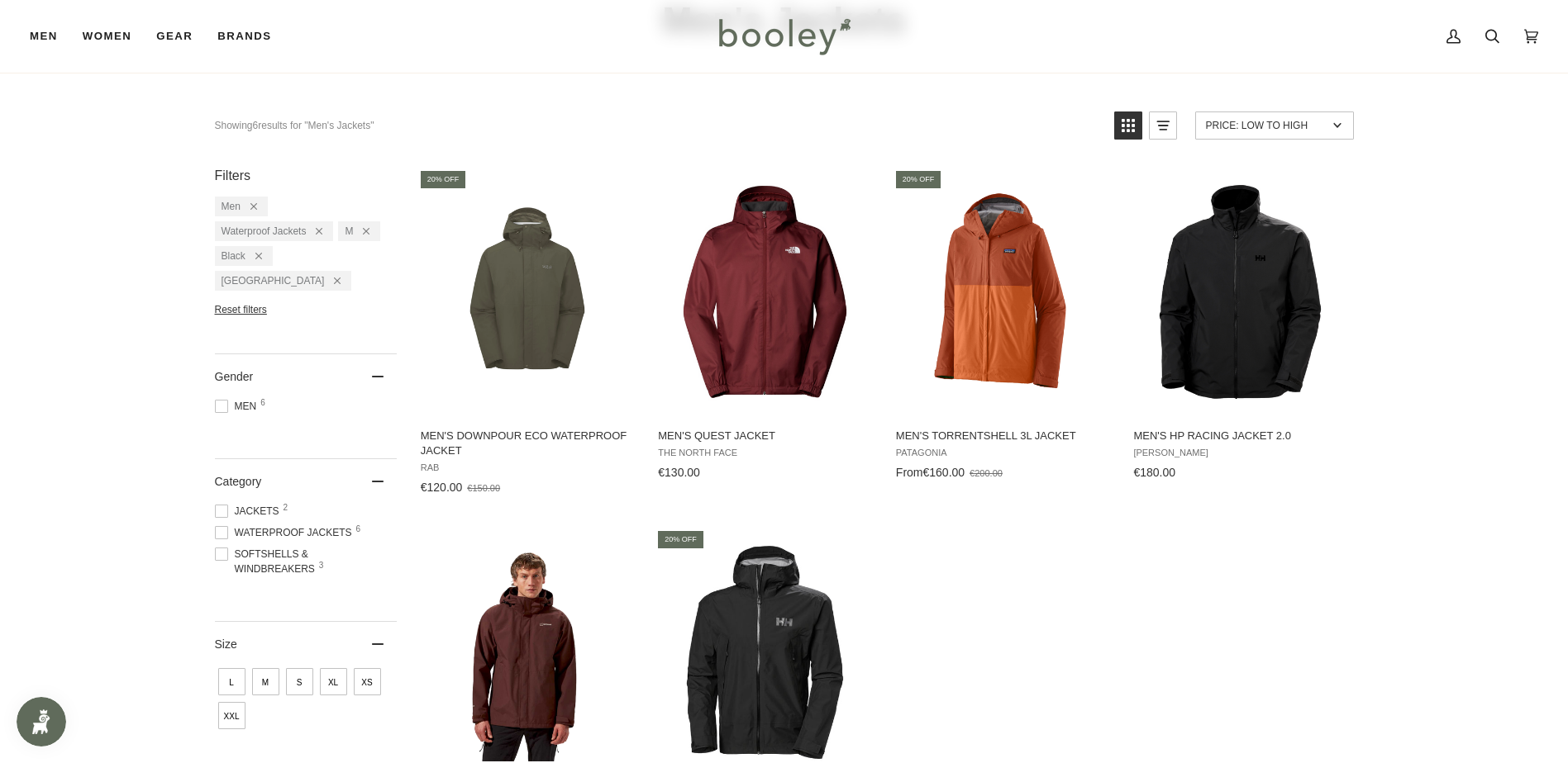
scroll to position [165, 0]
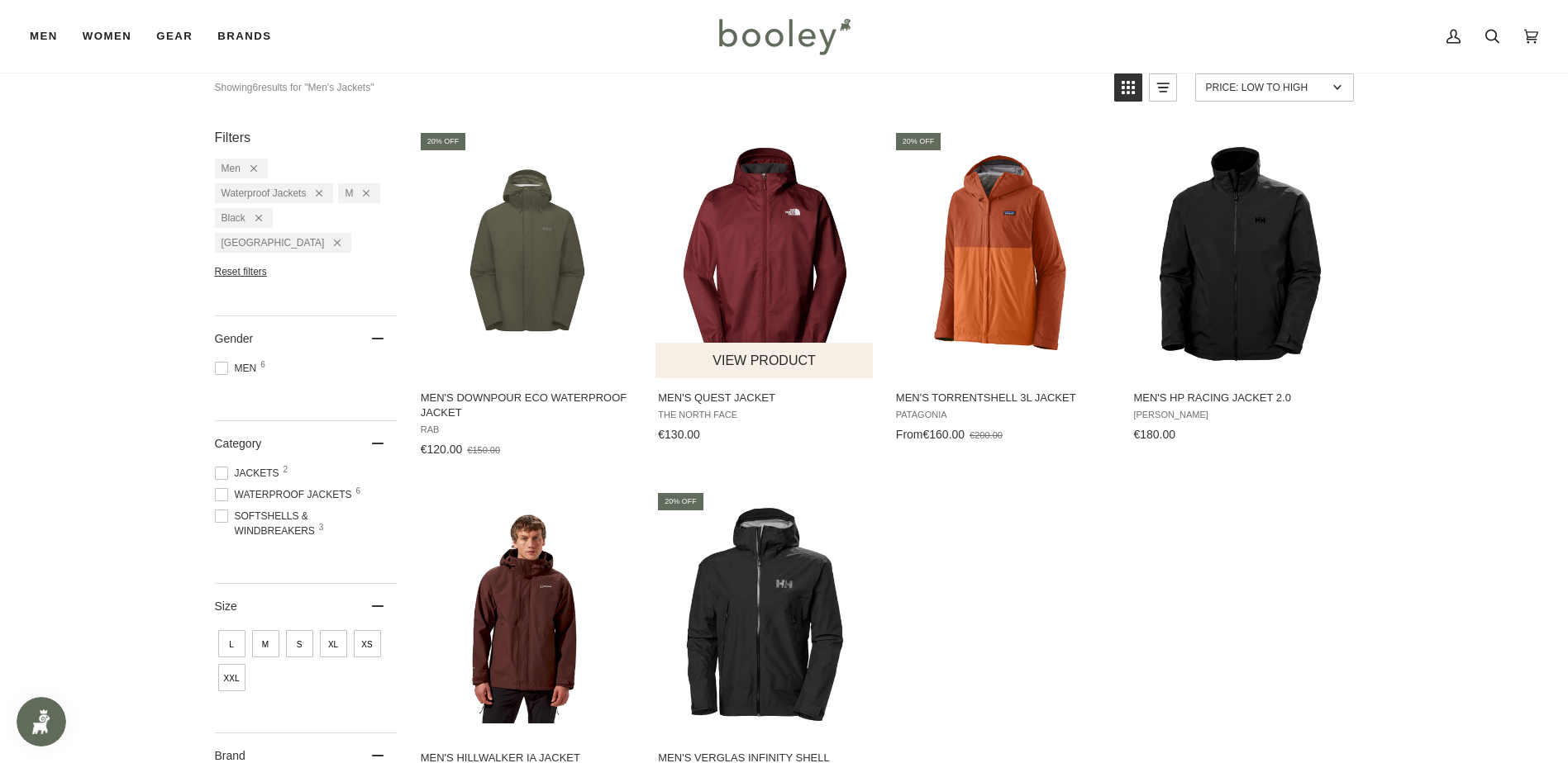
click at [746, 395] on span "Men's Quest Jacket" at bounding box center [764, 399] width 214 height 15
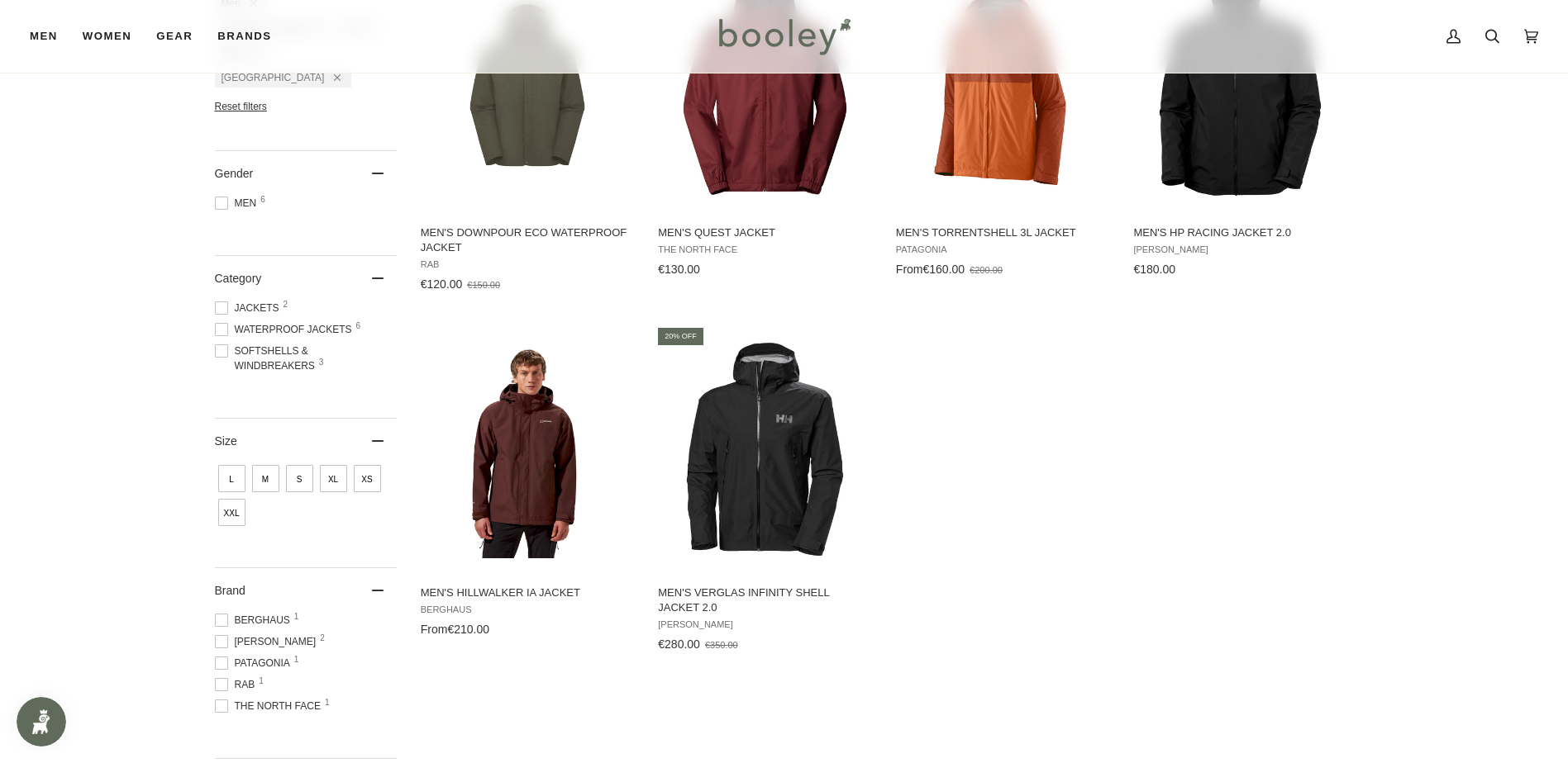
scroll to position [248, 0]
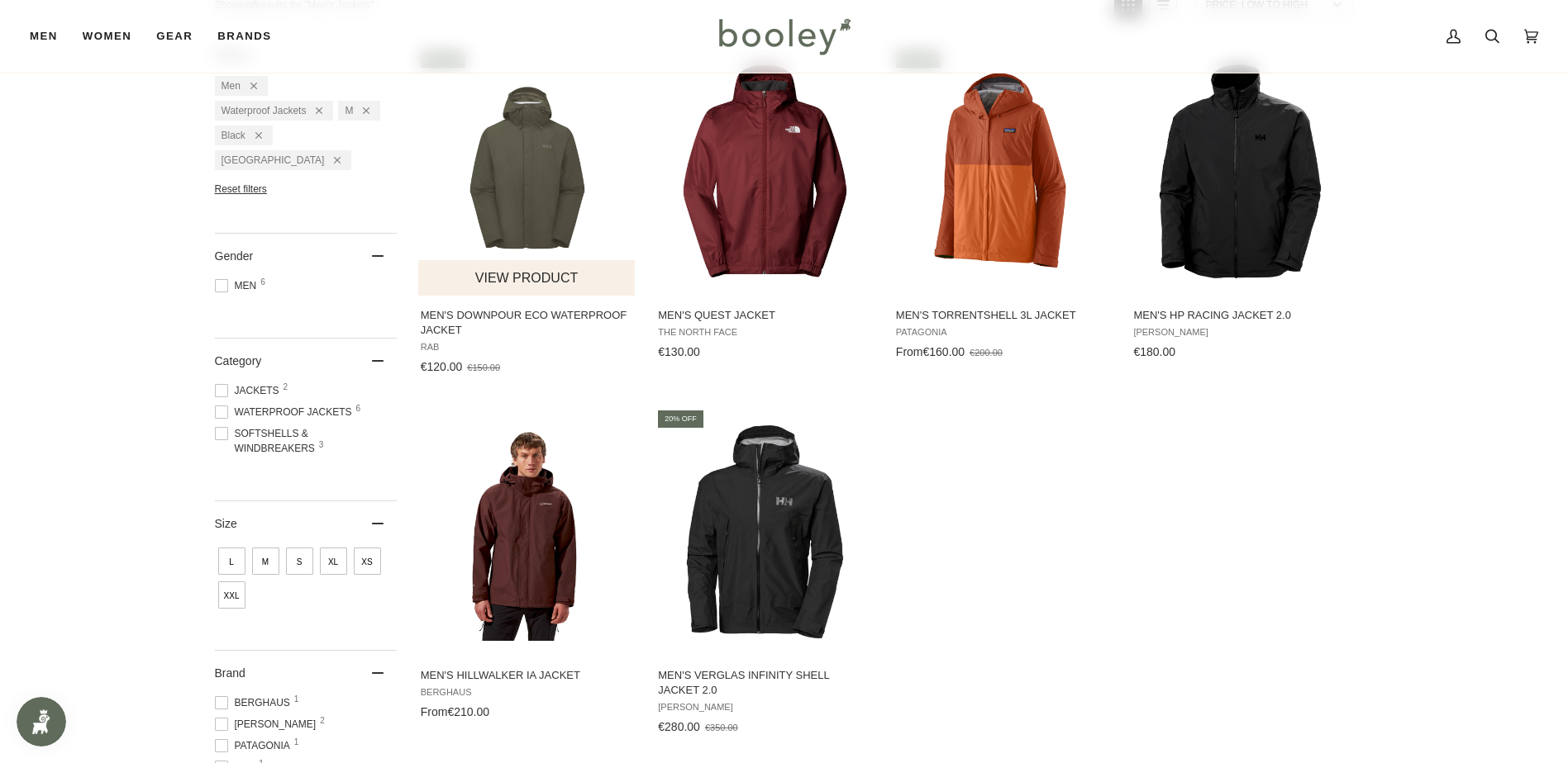
click at [566, 314] on span "Men's Downpour Eco Waterproof Jacket" at bounding box center [528, 323] width 214 height 30
click at [1006, 201] on img "Men's Torrentshell 3L Jacket" at bounding box center [1002, 172] width 219 height 219
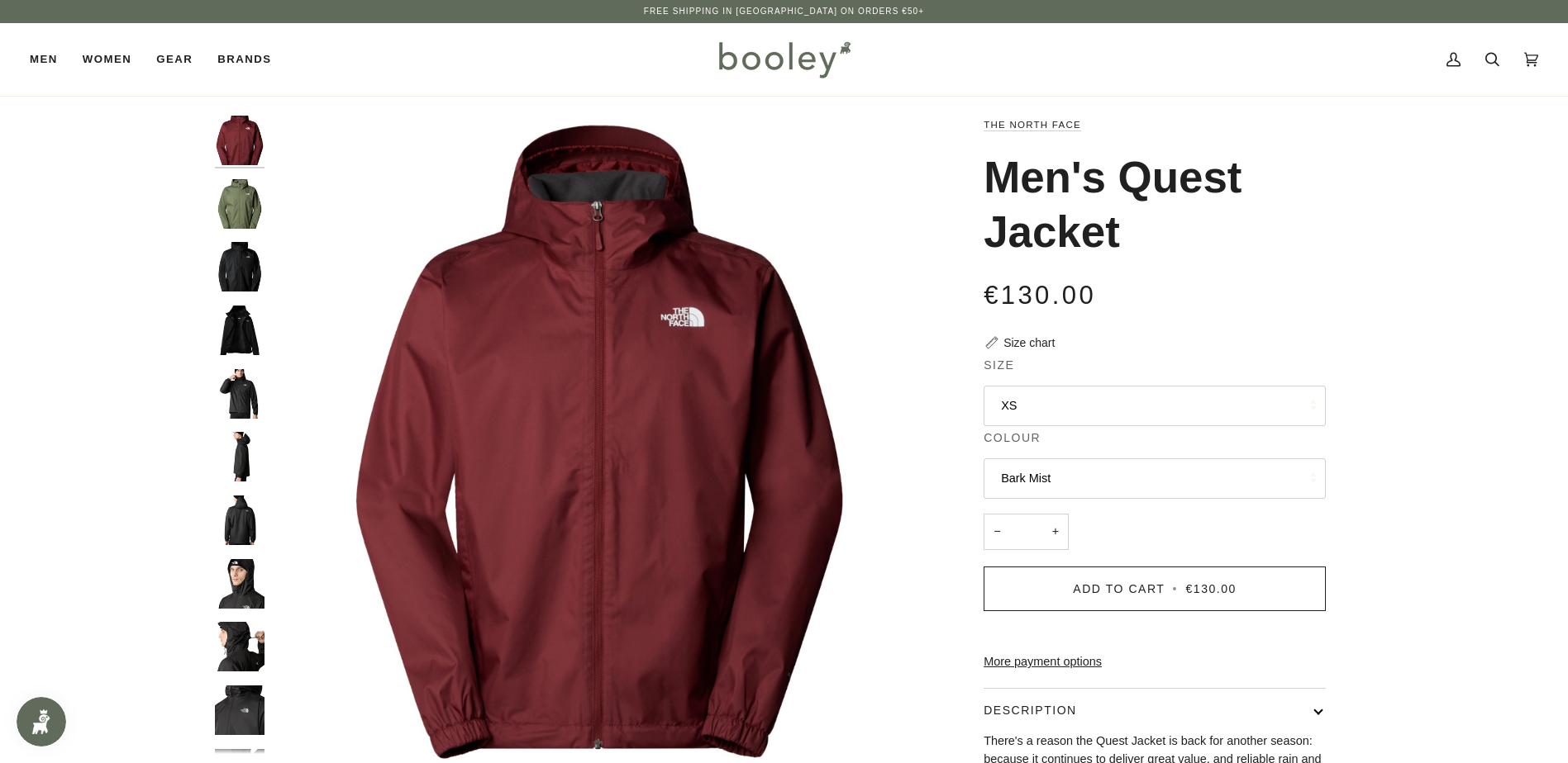
click at [247, 399] on img "The North Face Men's Quest Jacket TNF Black - Booley Galway" at bounding box center [239, 393] width 49 height 49
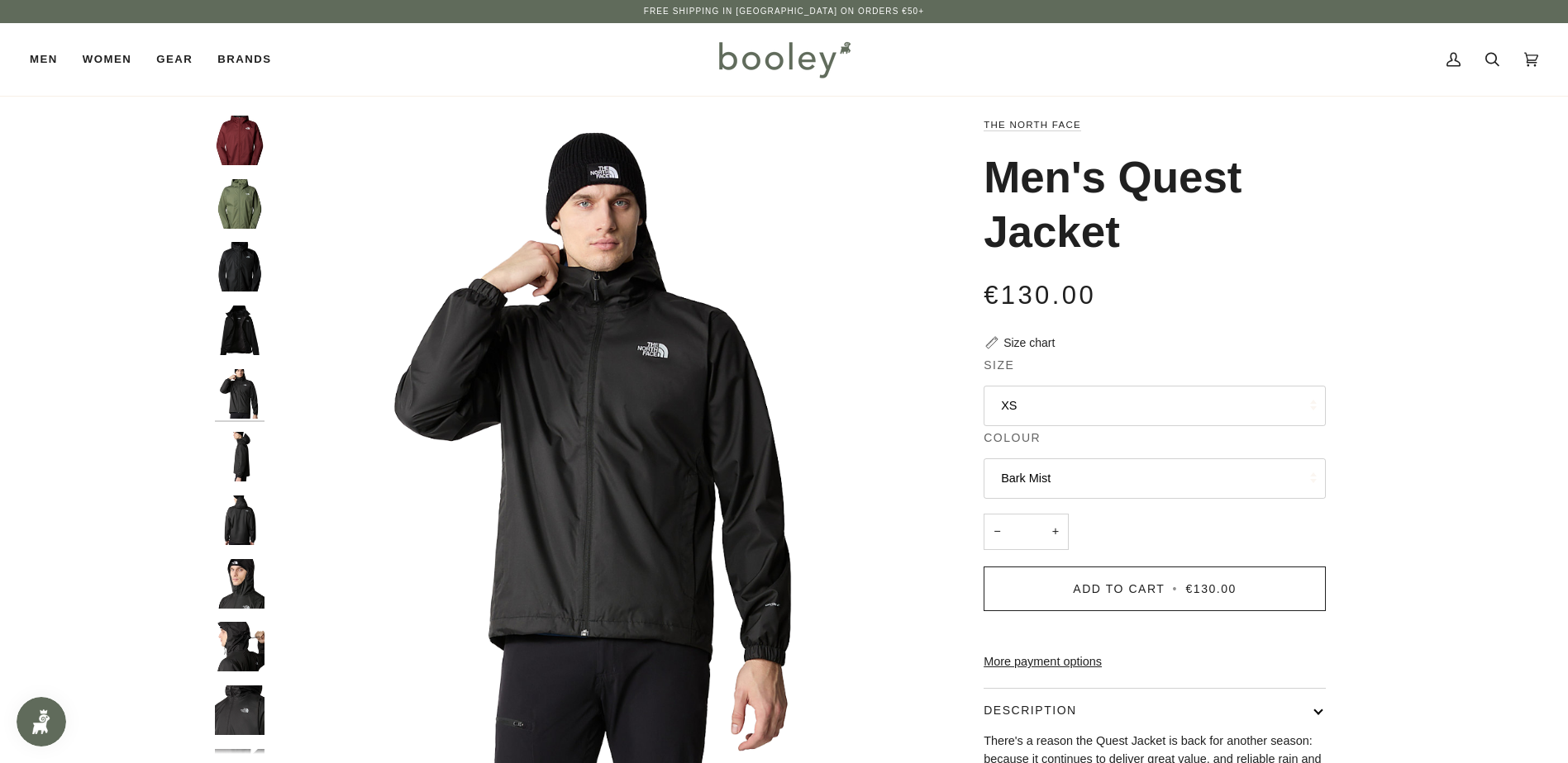
click at [245, 451] on img "The North Face Men's Quest Jacket TNF Black - Booley Galway" at bounding box center [239, 456] width 49 height 49
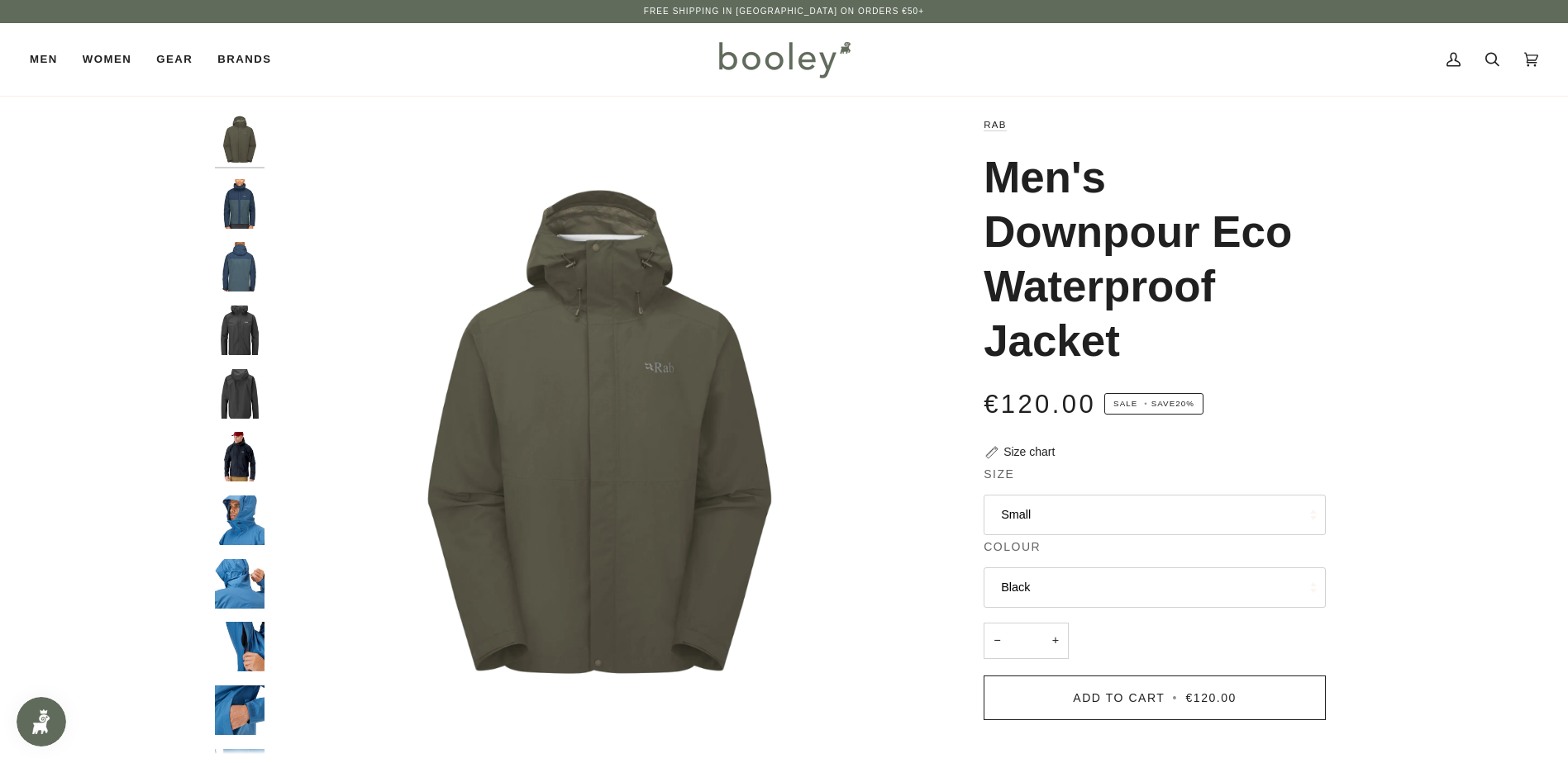
click at [232, 387] on img "Men's Downpour Eco Waterproof Jacket" at bounding box center [239, 393] width 49 height 49
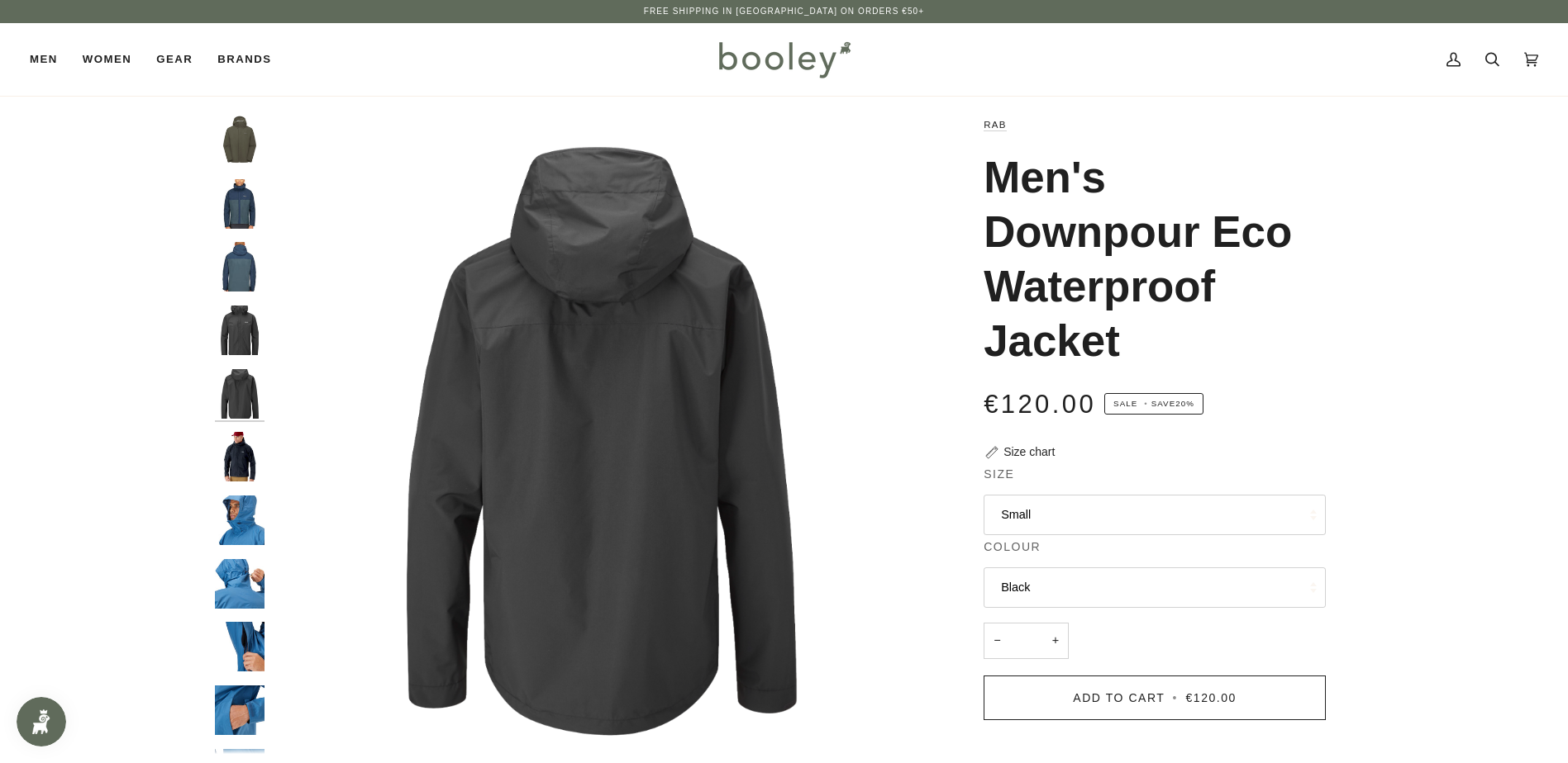
click at [247, 460] on img "Men's Downpour Eco Waterproof Jacket" at bounding box center [239, 456] width 49 height 49
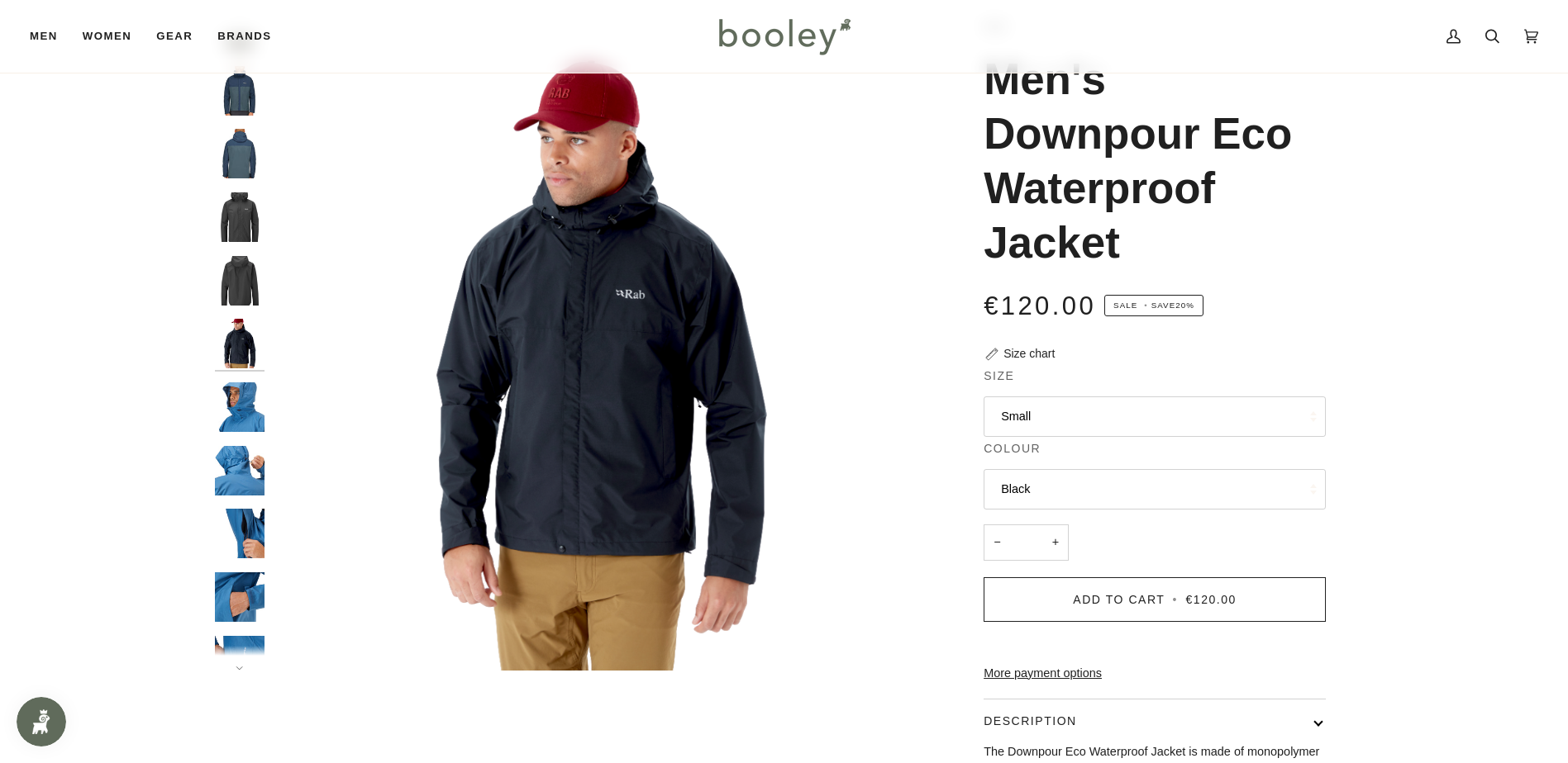
scroll to position [83, 0]
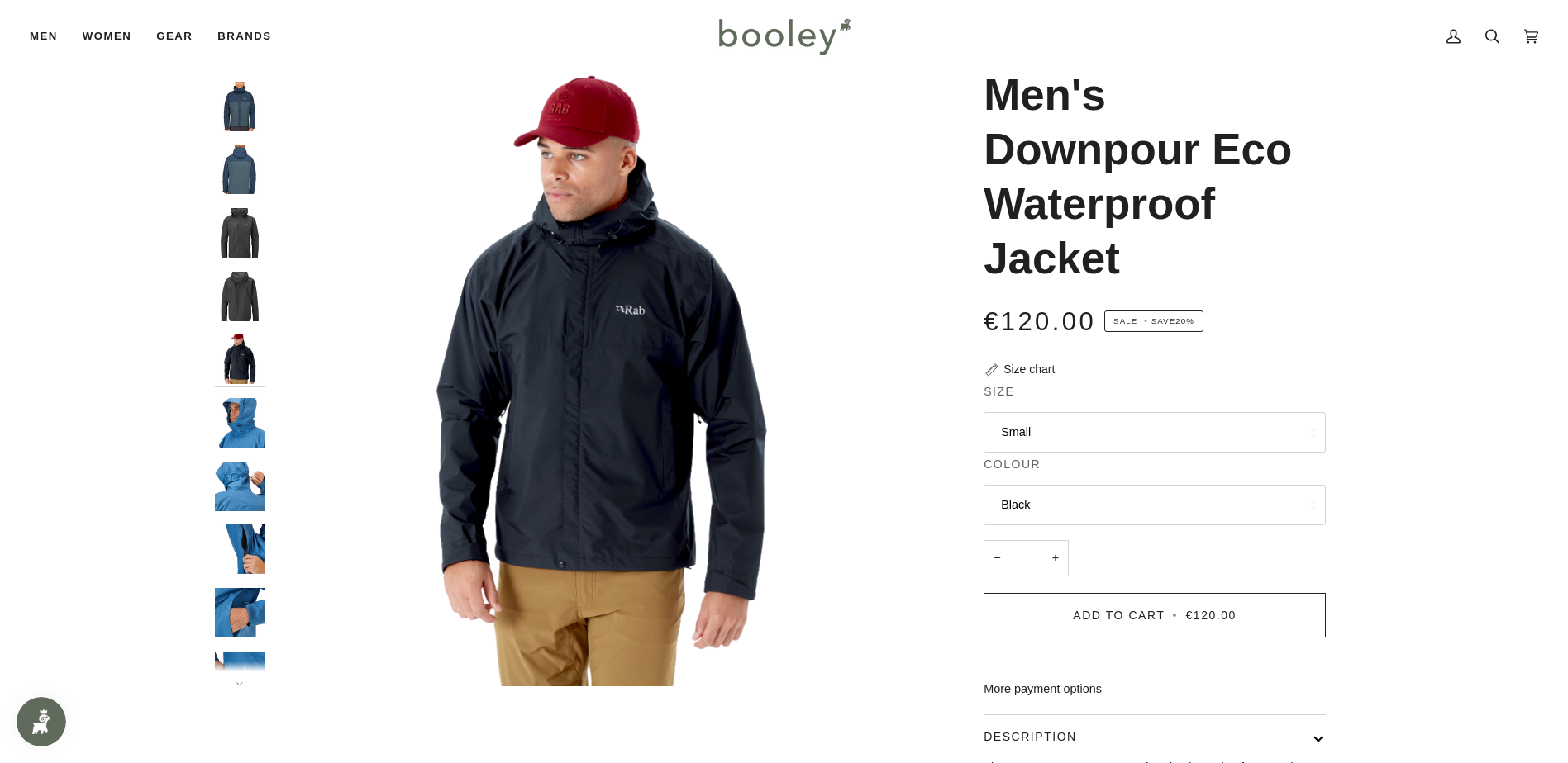
click at [1064, 444] on button "Small" at bounding box center [1154, 433] width 342 height 41
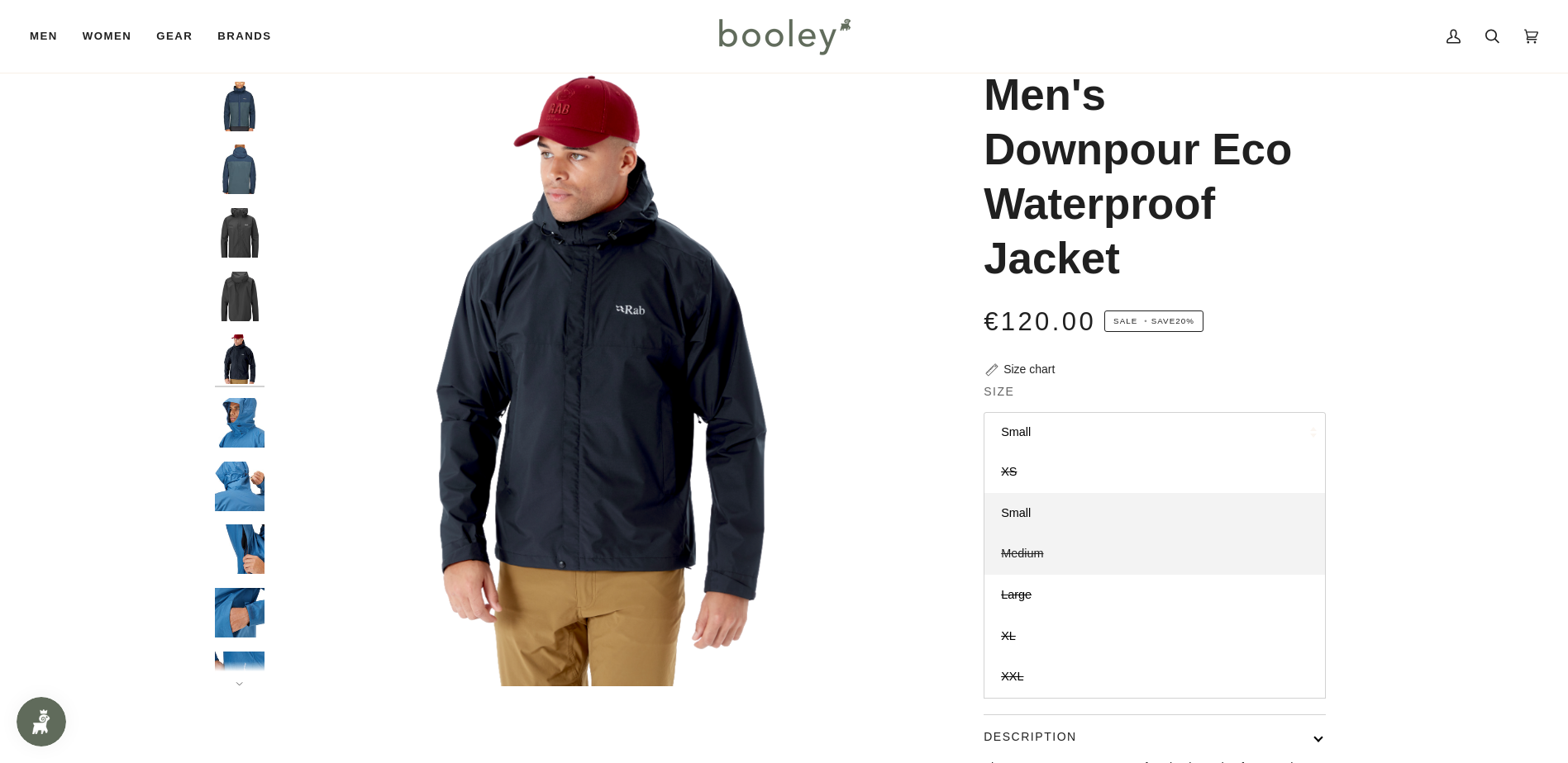
click at [1017, 556] on span "Medium" at bounding box center [1021, 553] width 42 height 13
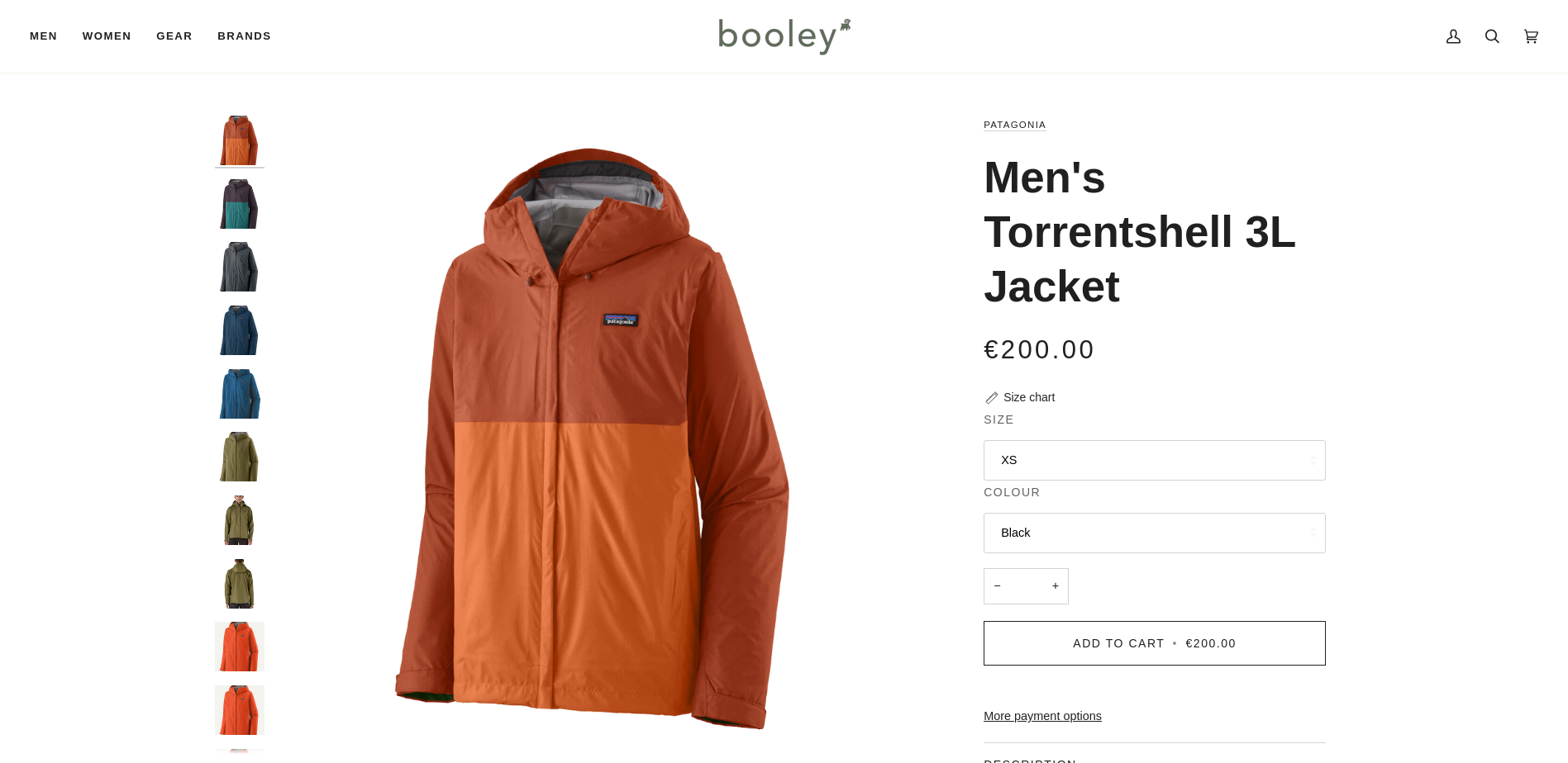
scroll to position [83, 0]
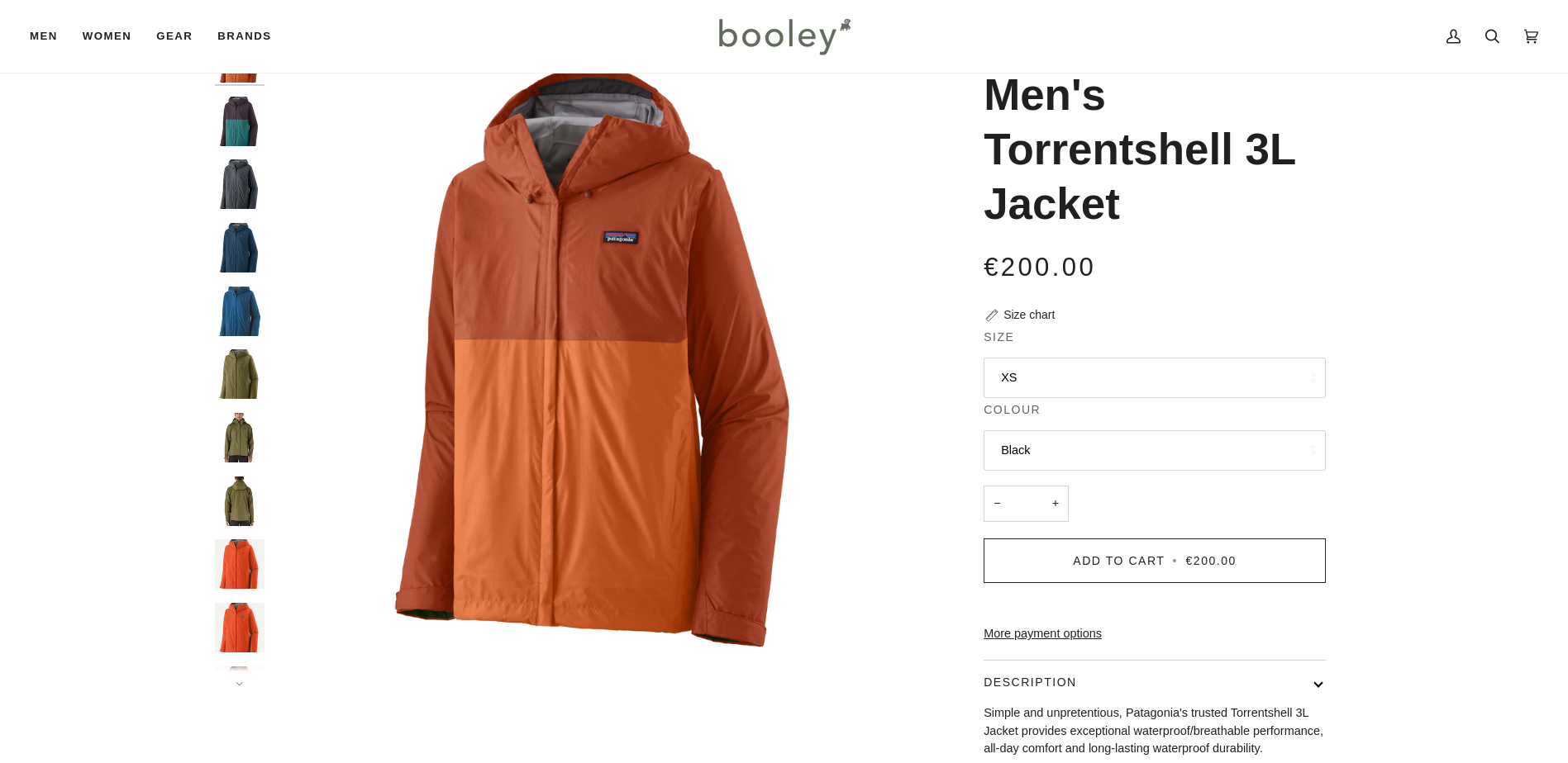
click at [1056, 378] on button "XS" at bounding box center [1154, 378] width 342 height 41
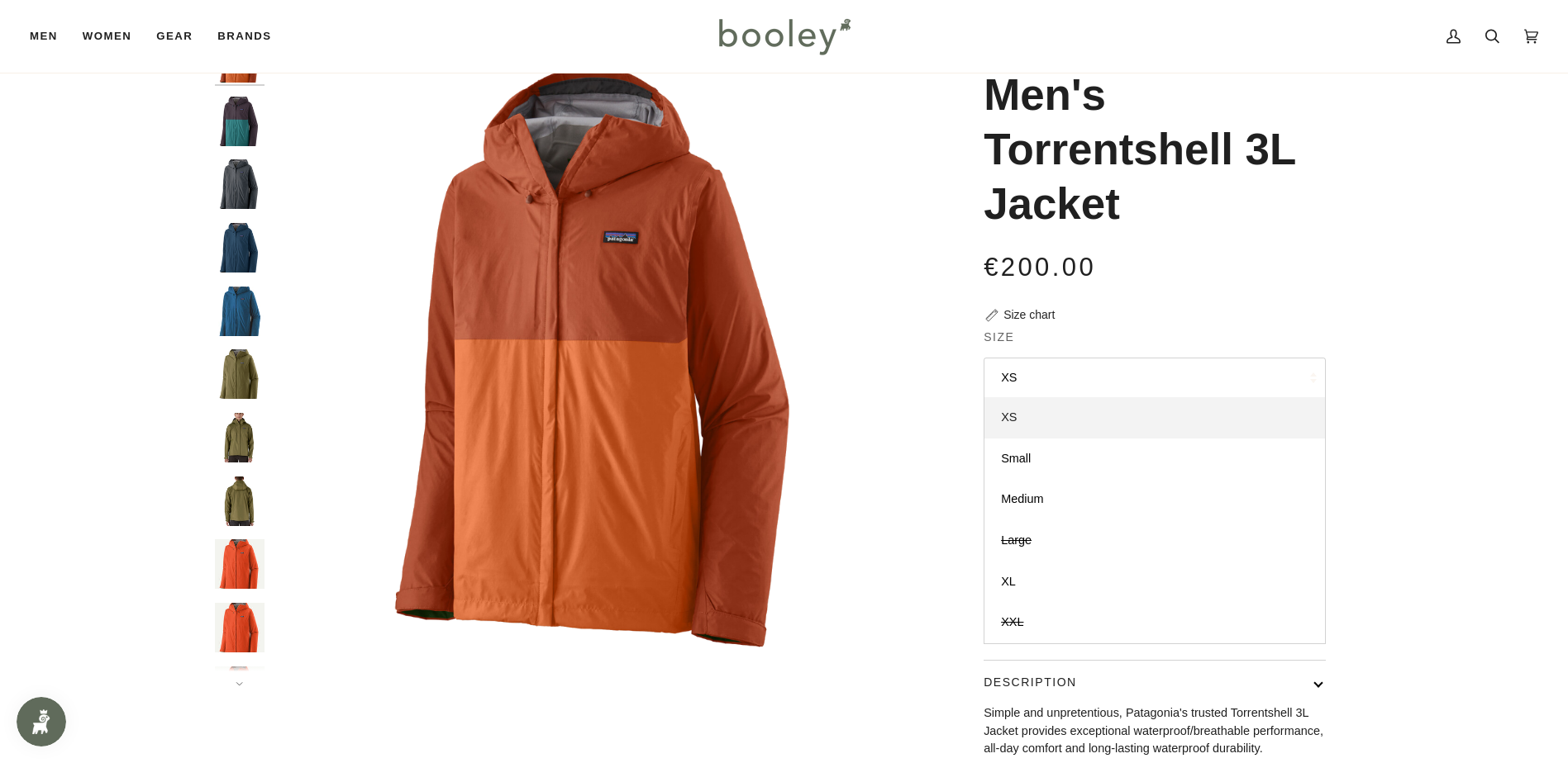
scroll to position [0, 0]
click at [1060, 460] on link "Small" at bounding box center [1154, 459] width 340 height 42
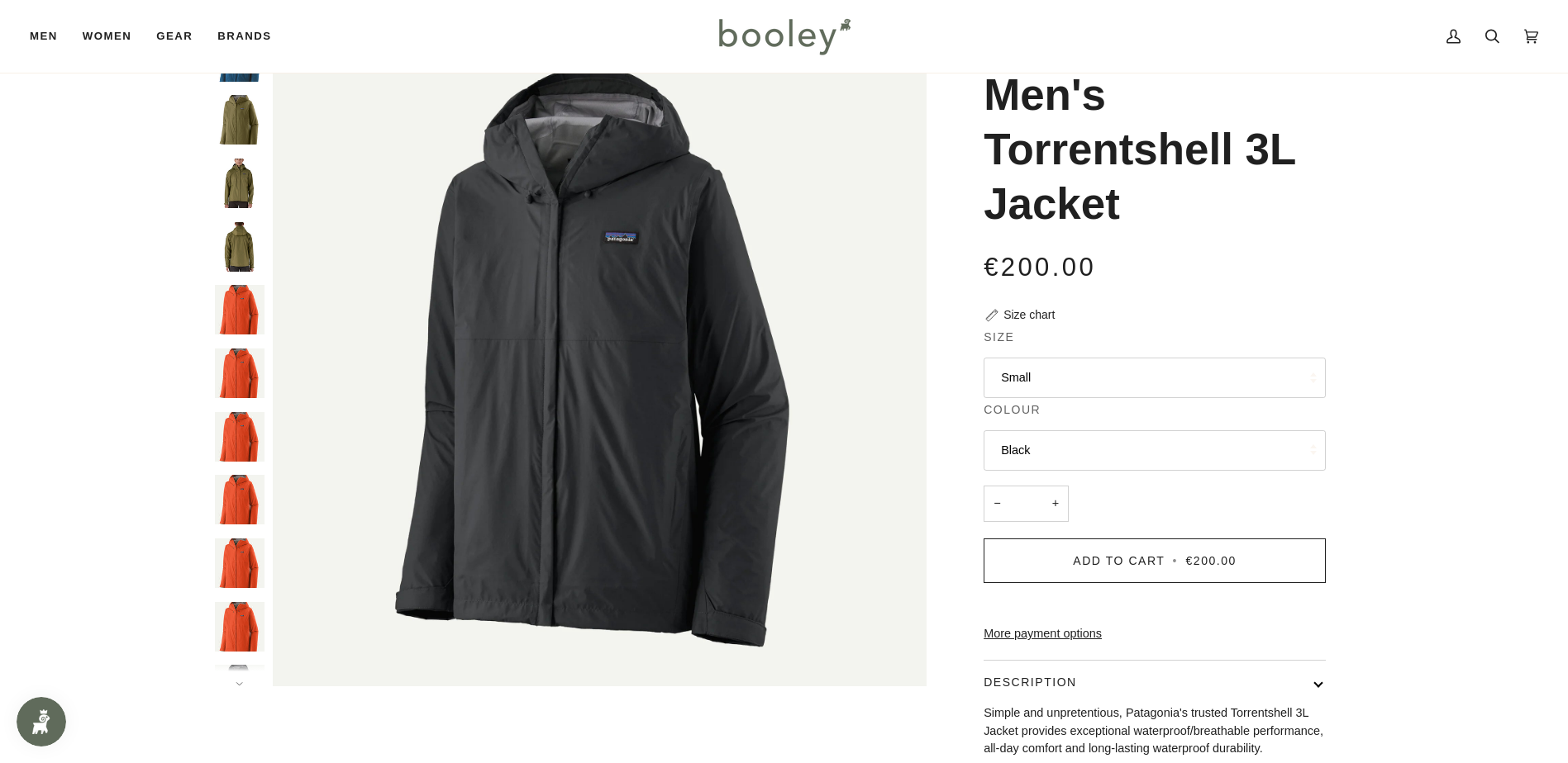
scroll to position [297, 0]
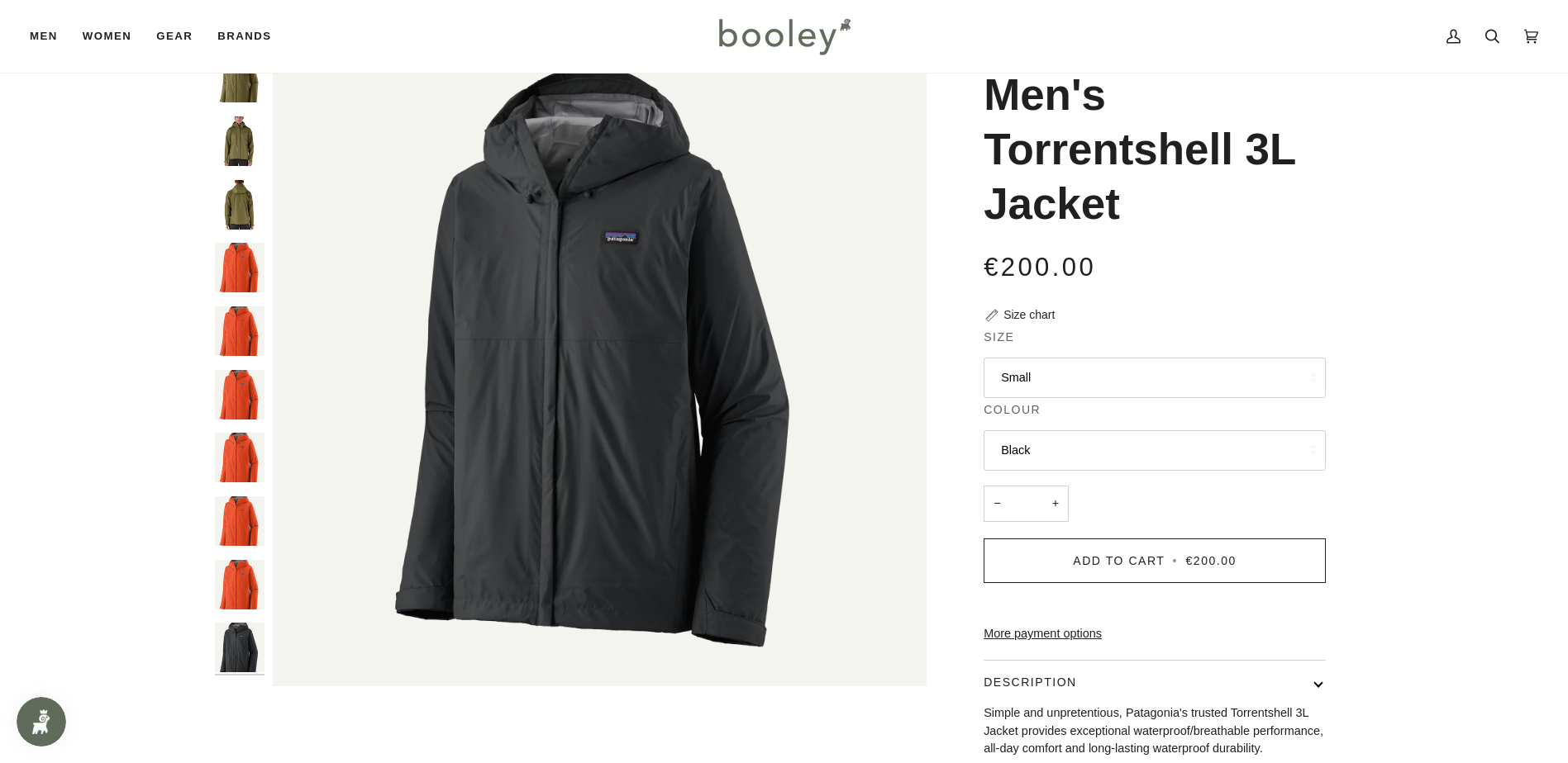
click at [1068, 375] on button "Small" at bounding box center [1154, 378] width 342 height 41
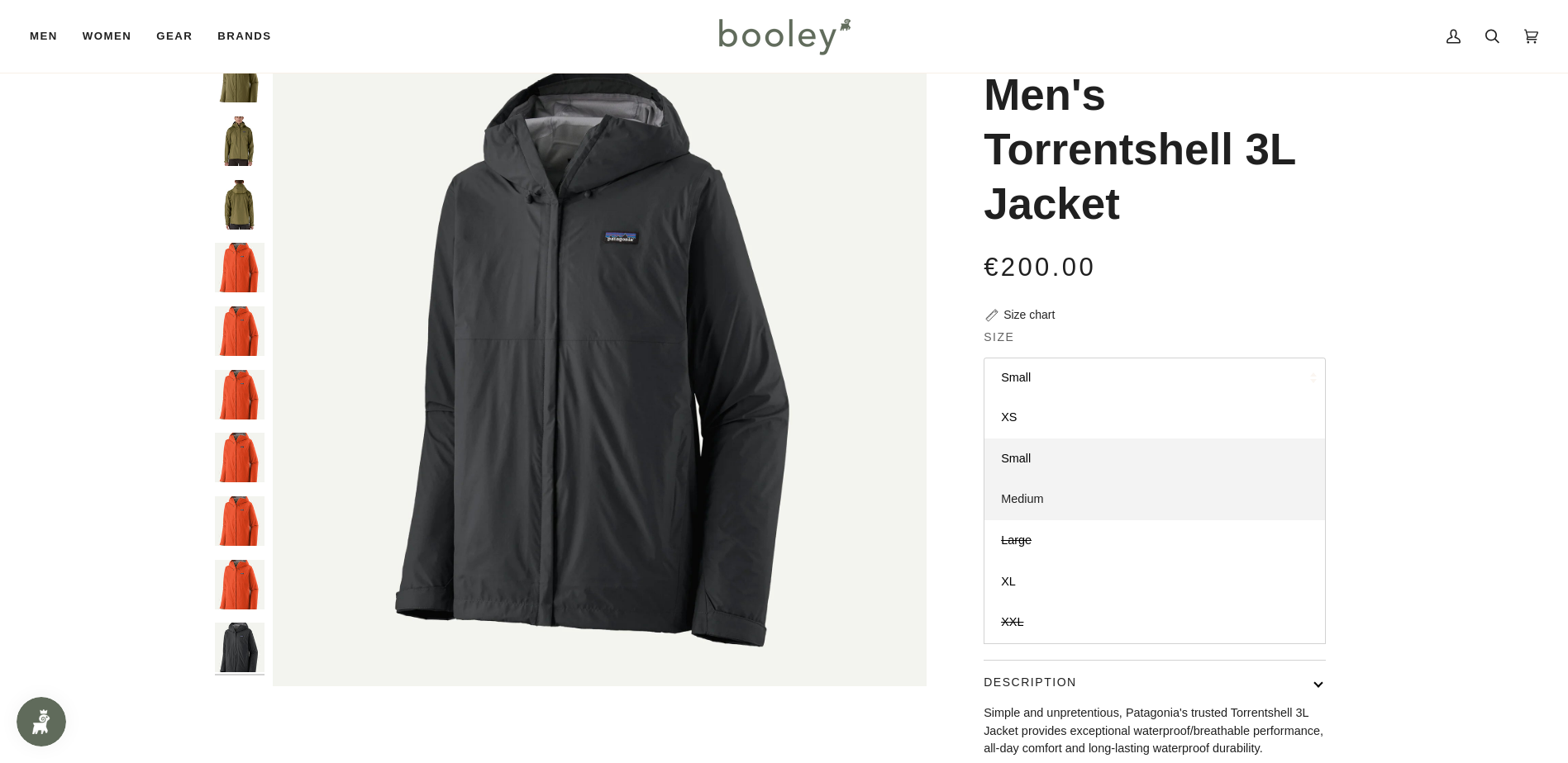
click at [1070, 504] on link "Medium" at bounding box center [1154, 500] width 340 height 42
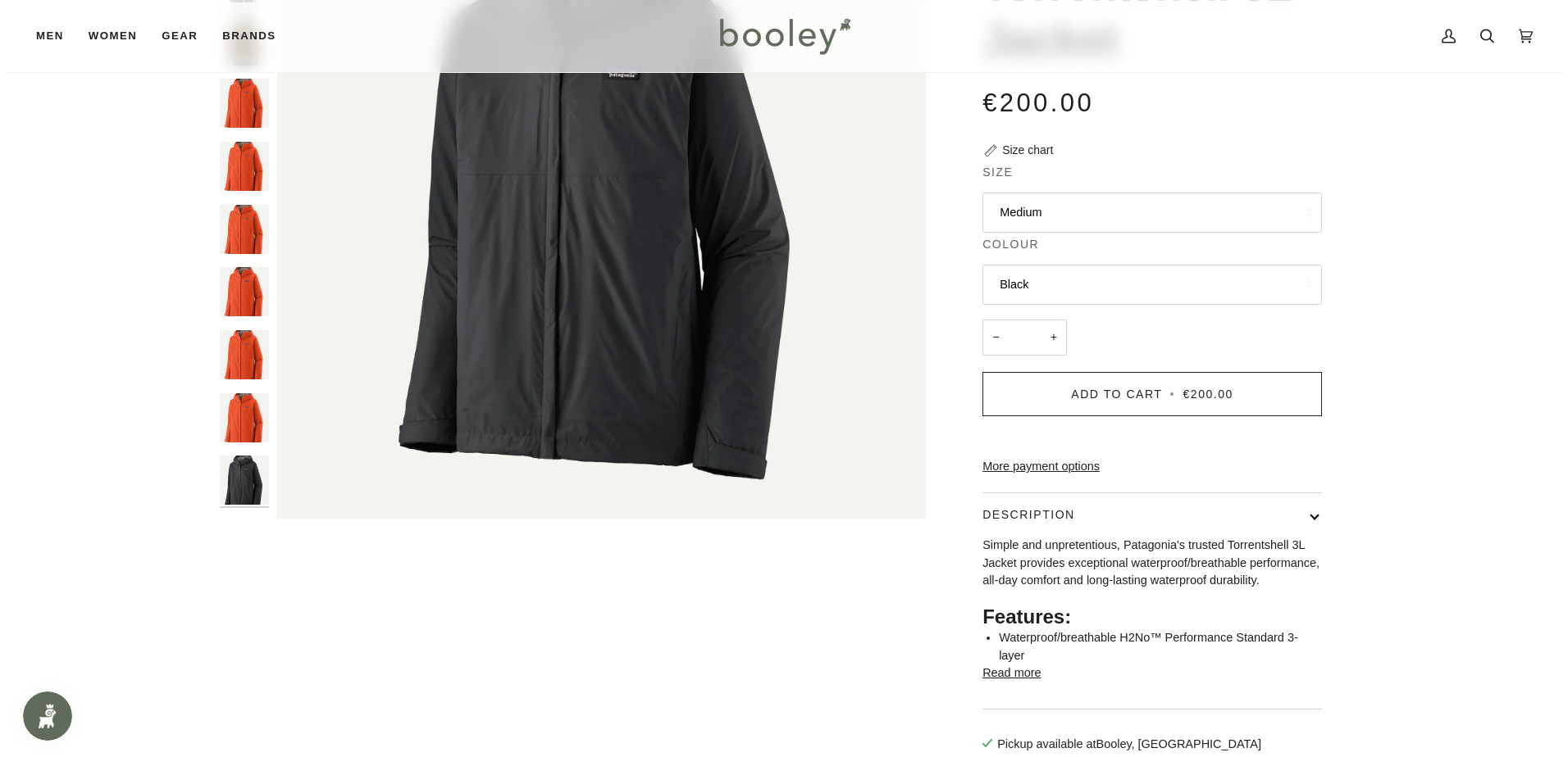
scroll to position [246, 0]
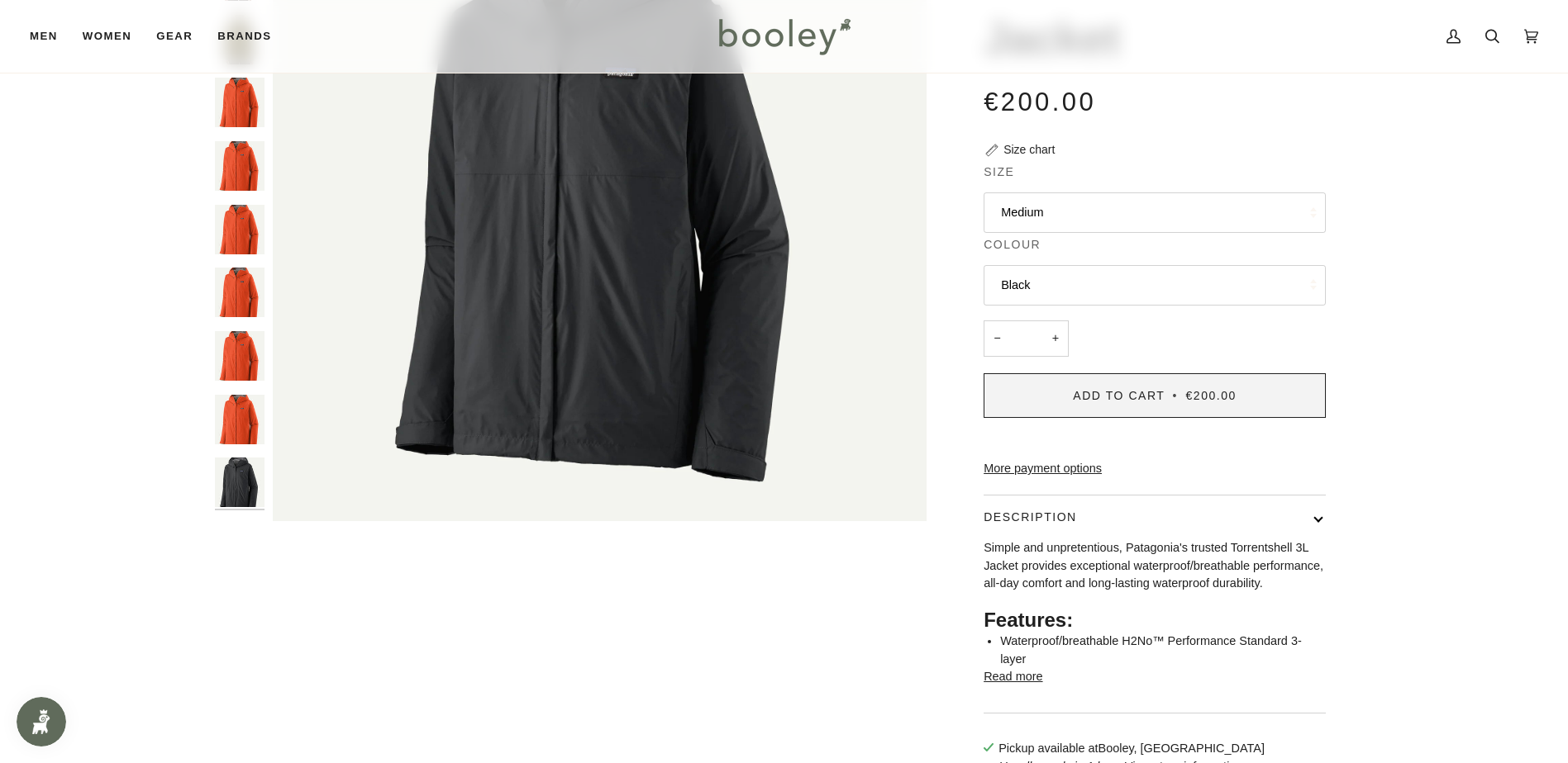
click at [1215, 399] on span "€200.00" at bounding box center [1211, 396] width 50 height 13
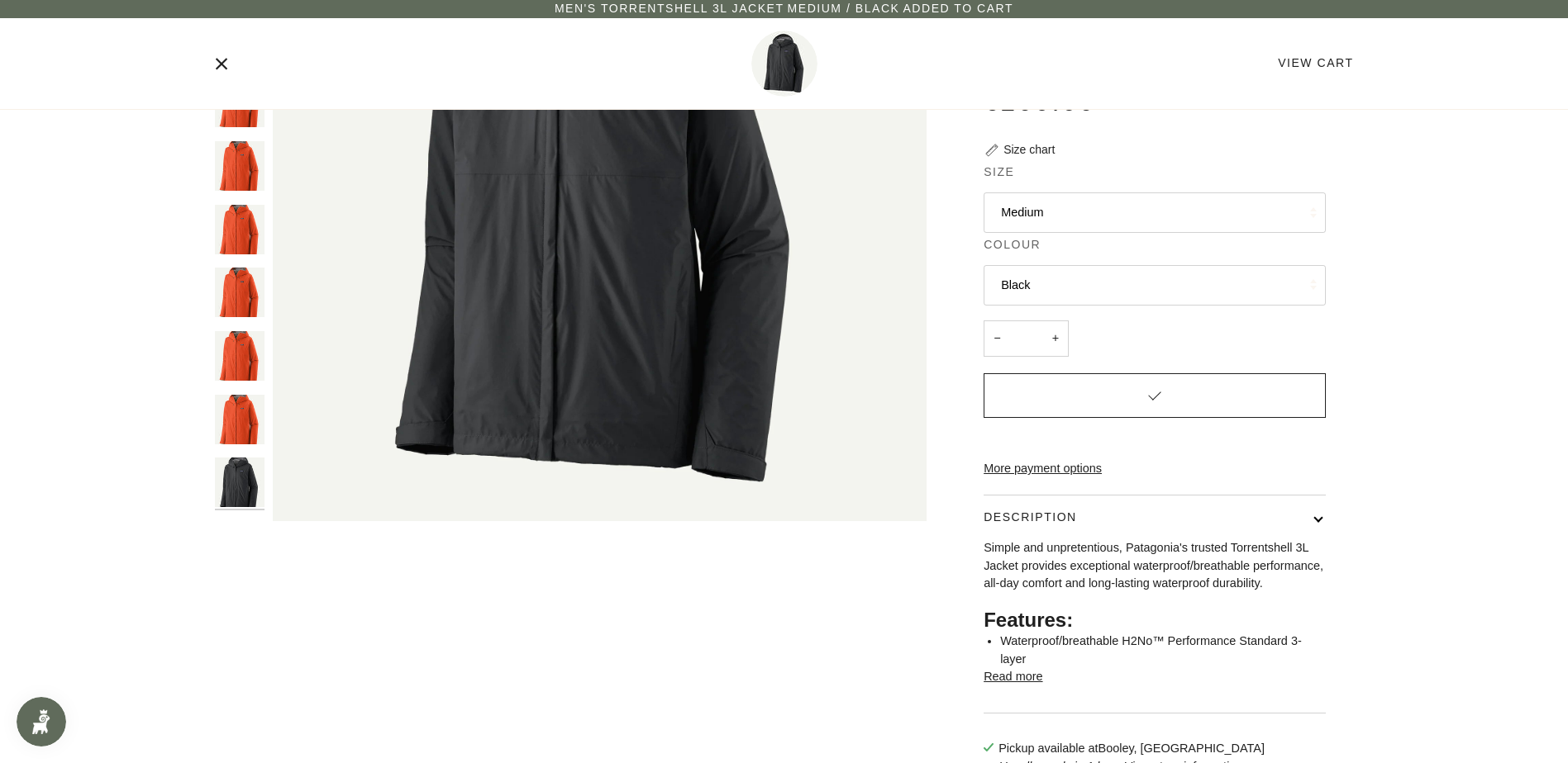
click at [1323, 52] on div "View Cart" at bounding box center [784, 63] width 1139 height 66
click at [1326, 64] on link "View Cart" at bounding box center [1315, 63] width 75 height 13
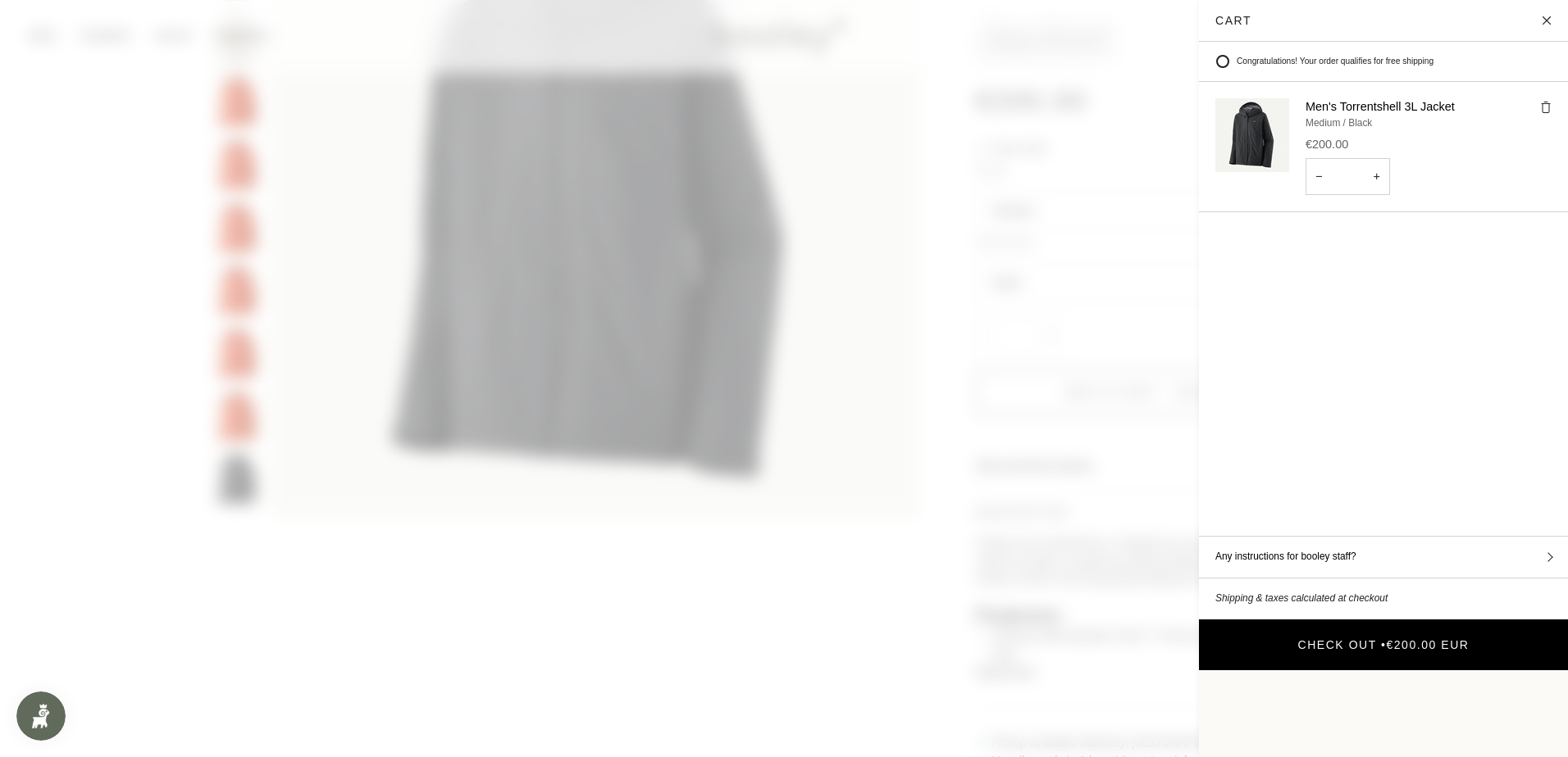
click at [1389, 638] on span "€200.00 EUR" at bounding box center [1427, 645] width 83 height 13
